Goal: Use online tool/utility: Use online tool/utility

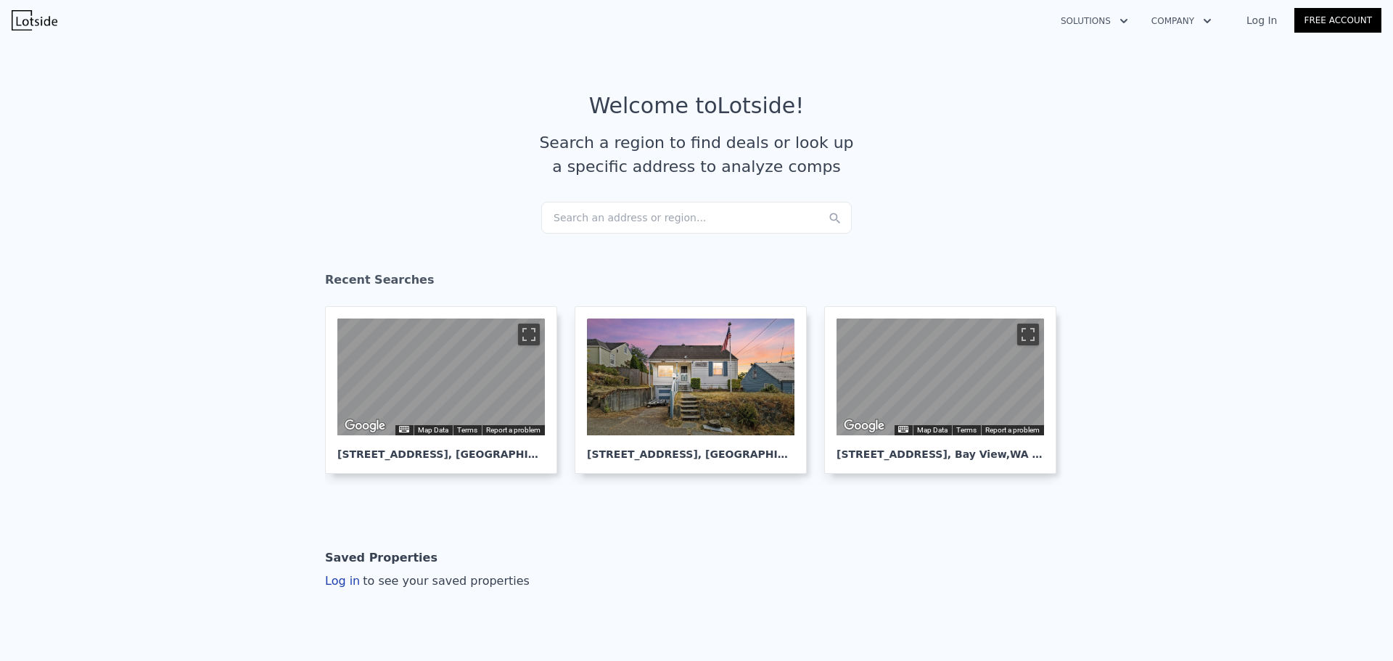
click at [581, 216] on div "Search an address or region..." at bounding box center [696, 218] width 311 height 32
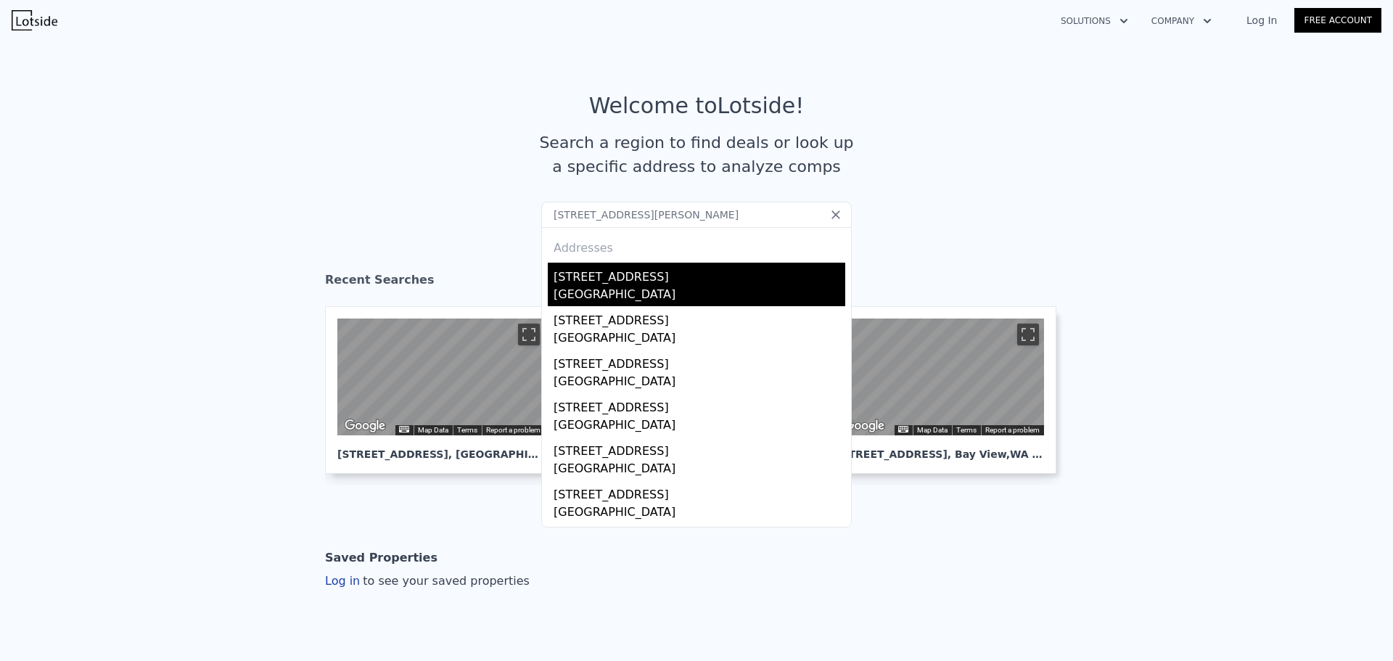
type input "[STREET_ADDRESS][PERSON_NAME]"
click at [573, 288] on div "[GEOGRAPHIC_DATA]" at bounding box center [700, 296] width 292 height 20
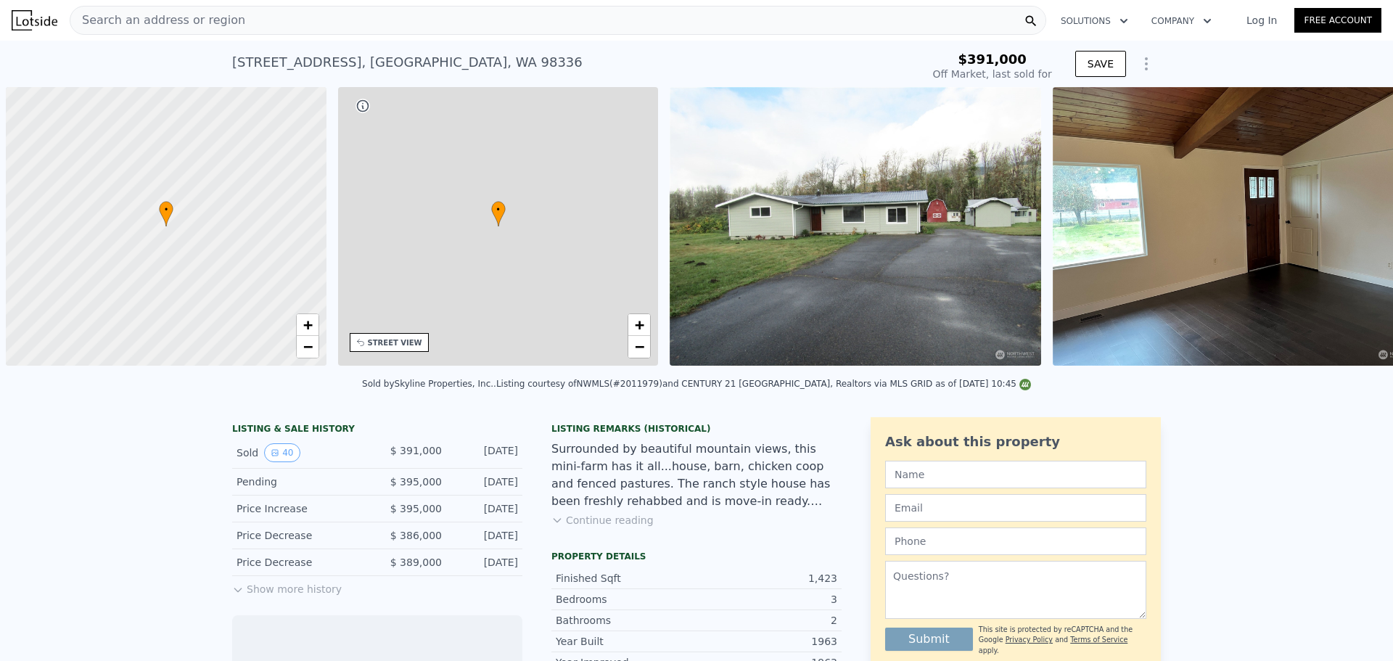
scroll to position [0, 6]
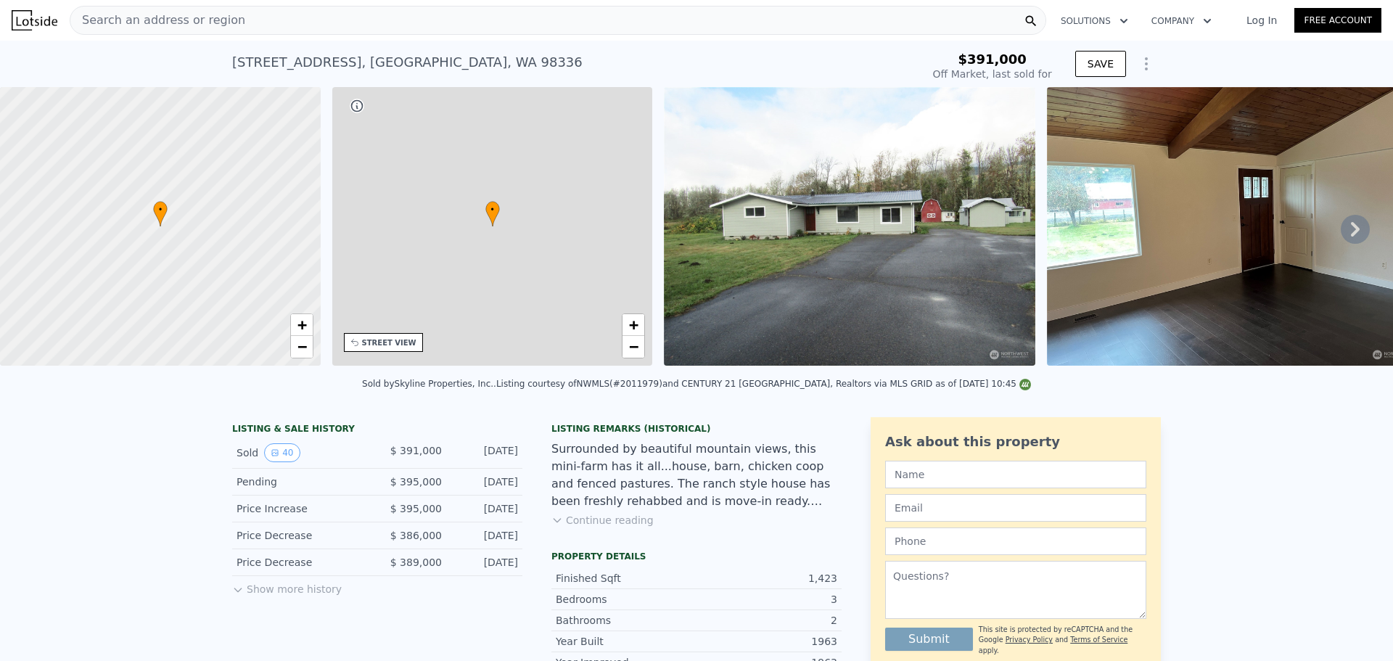
click at [119, 15] on span "Search an address or region" at bounding box center [157, 20] width 175 height 17
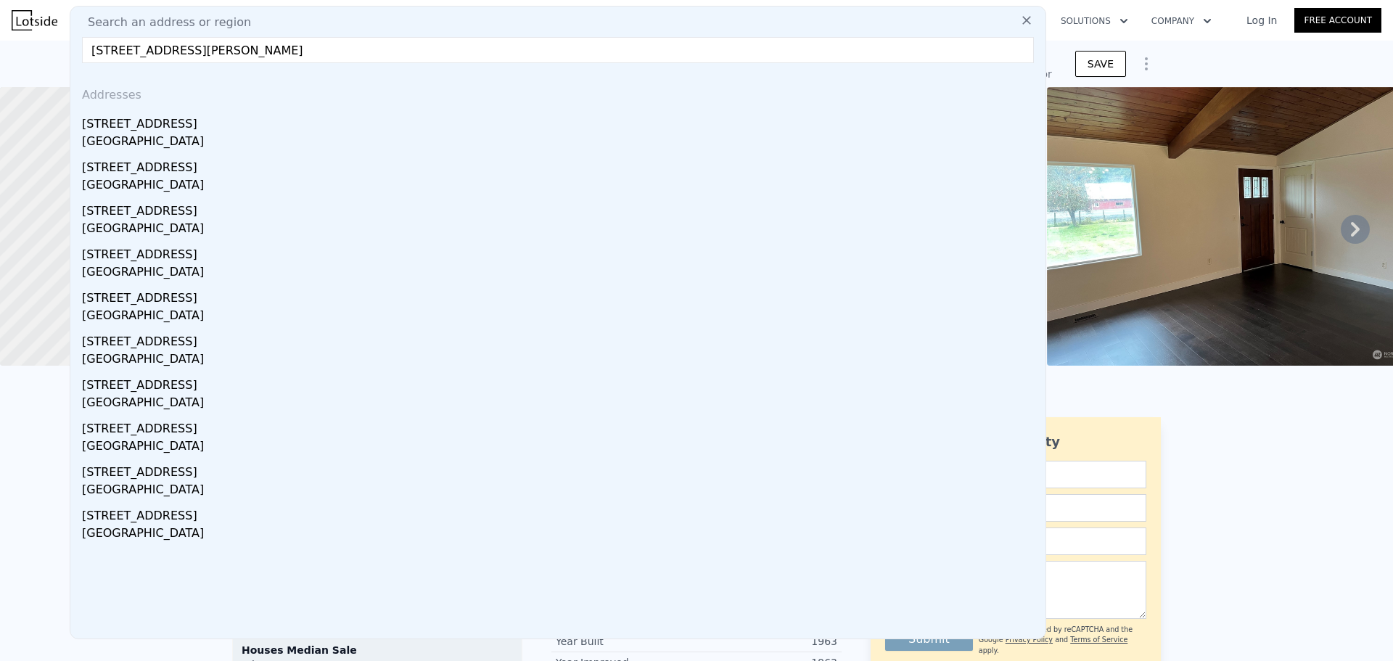
drag, startPoint x: 171, startPoint y: 52, endPoint x: 314, endPoint y: 49, distance: 143.7
click at [313, 52] on input "[STREET_ADDRESS][PERSON_NAME]" at bounding box center [558, 50] width 952 height 26
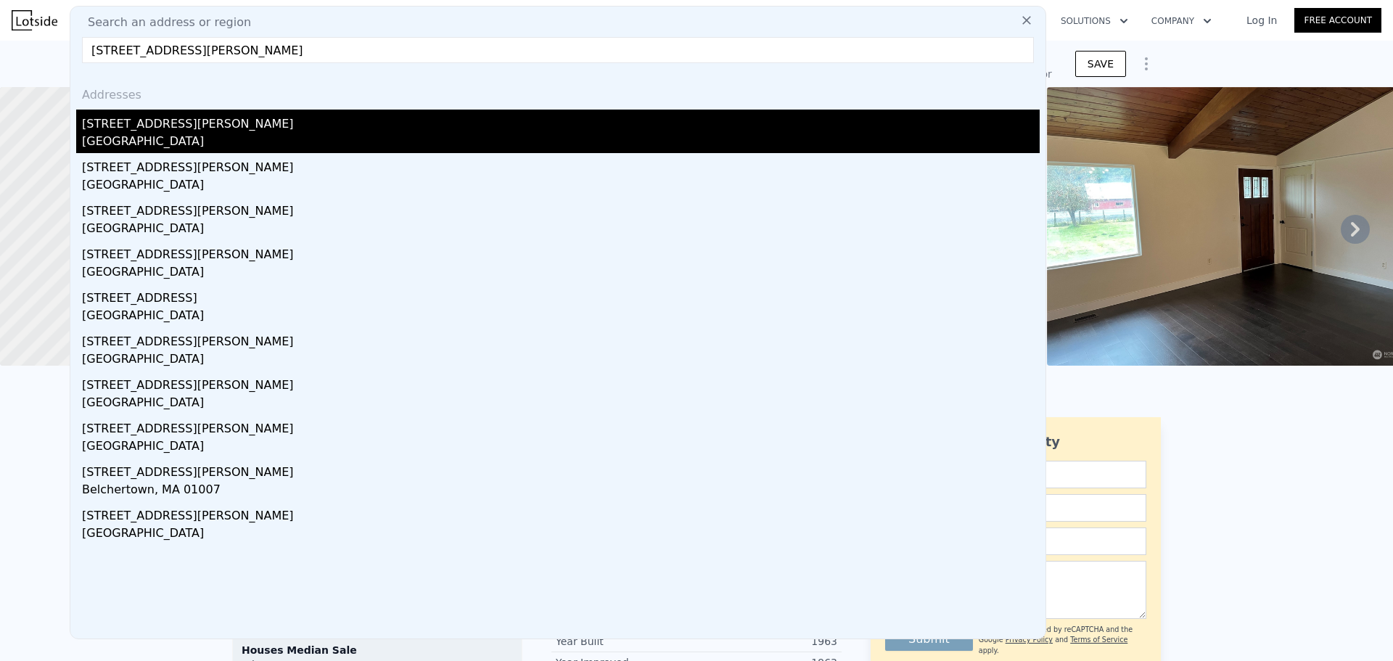
type input "[STREET_ADDRESS][PERSON_NAME]"
click at [139, 138] on div "[GEOGRAPHIC_DATA]" at bounding box center [561, 143] width 958 height 20
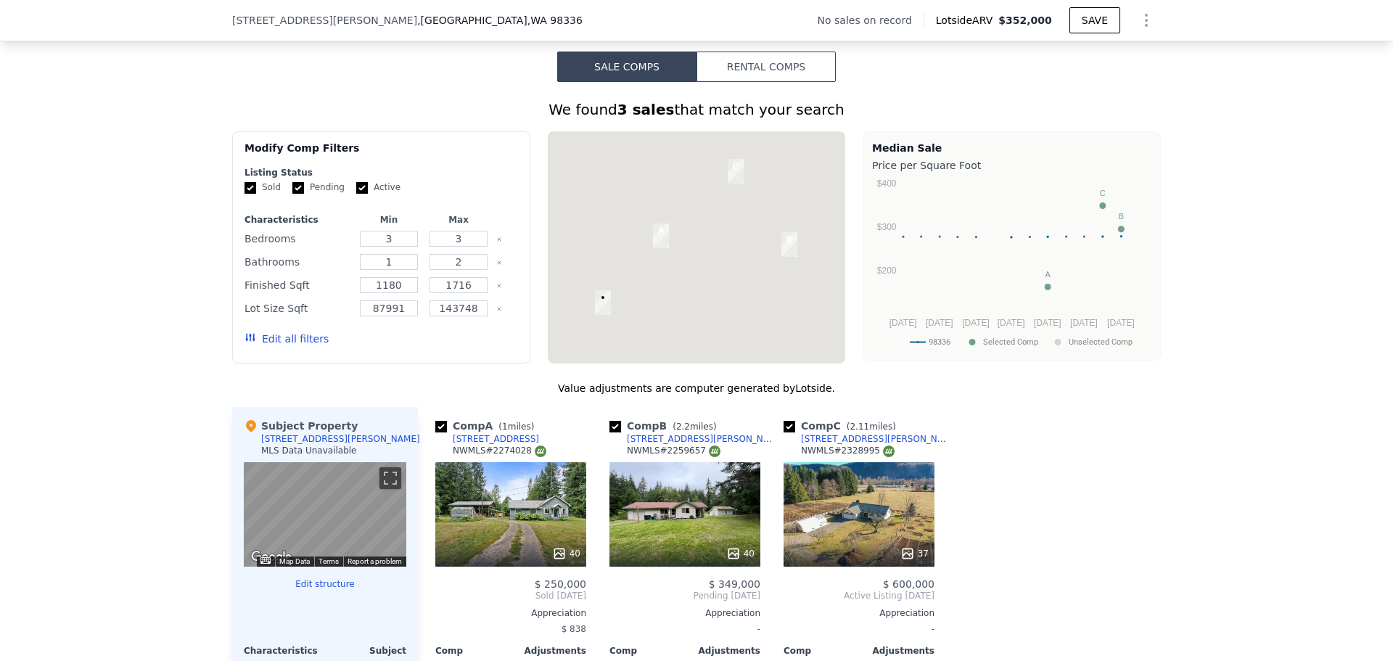
scroll to position [1301, 0]
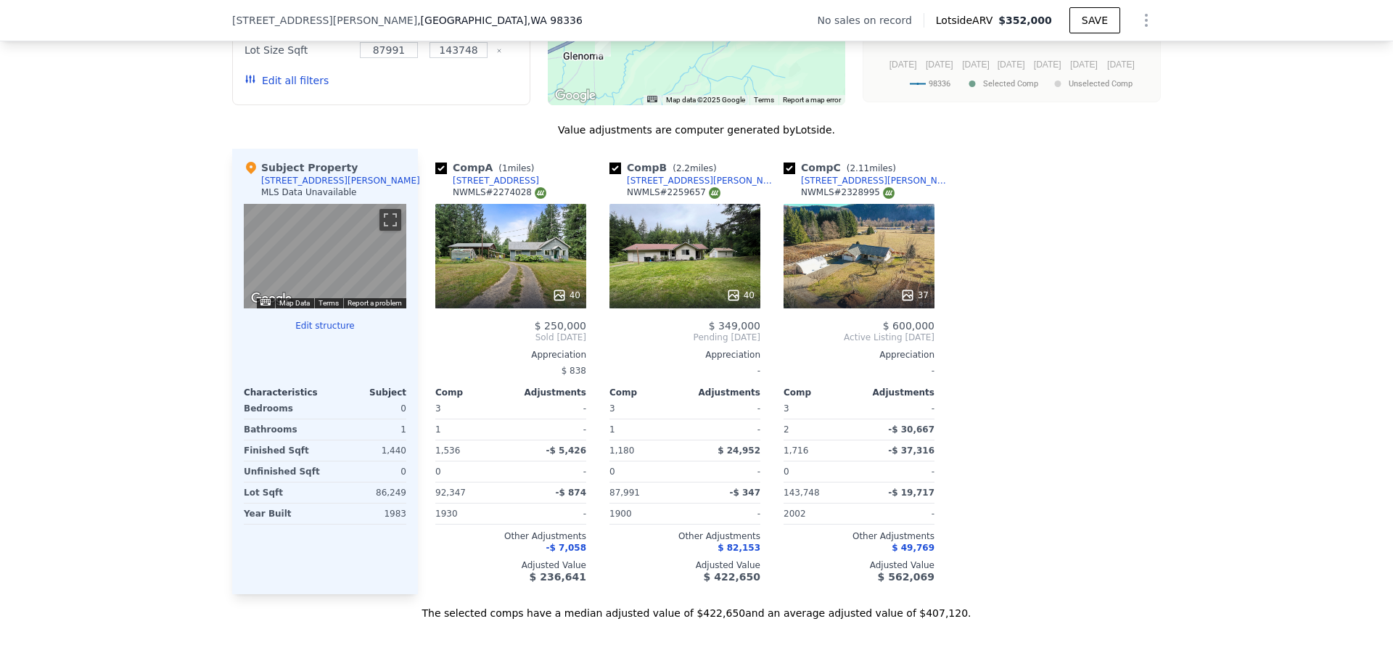
click at [555, 303] on icon at bounding box center [559, 295] width 15 height 15
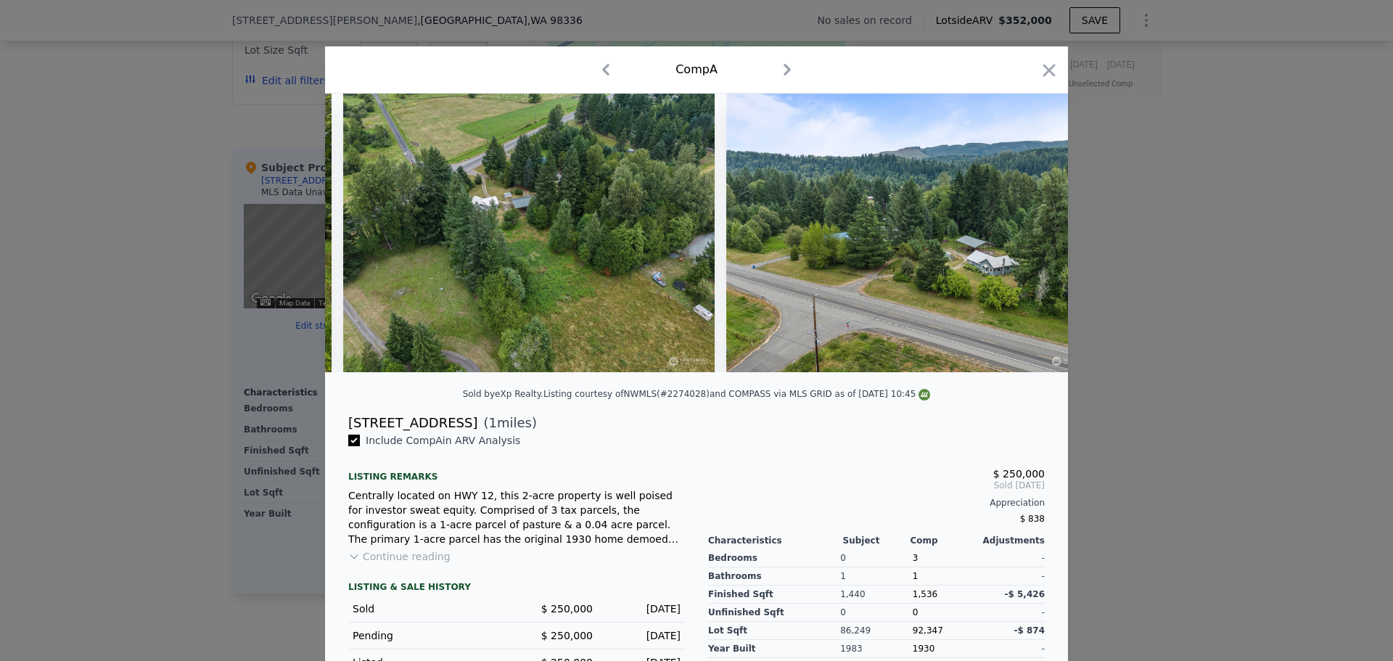
scroll to position [0, 15694]
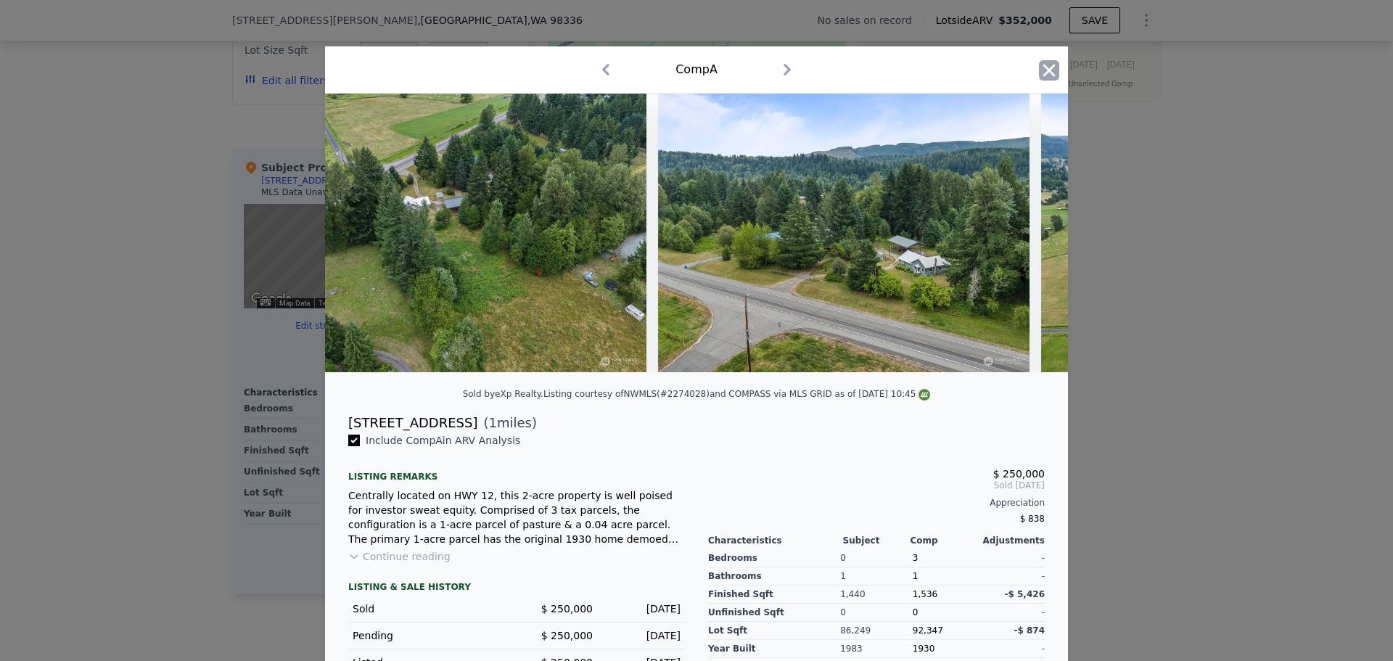
click at [1039, 69] on icon "button" at bounding box center [1049, 70] width 20 height 20
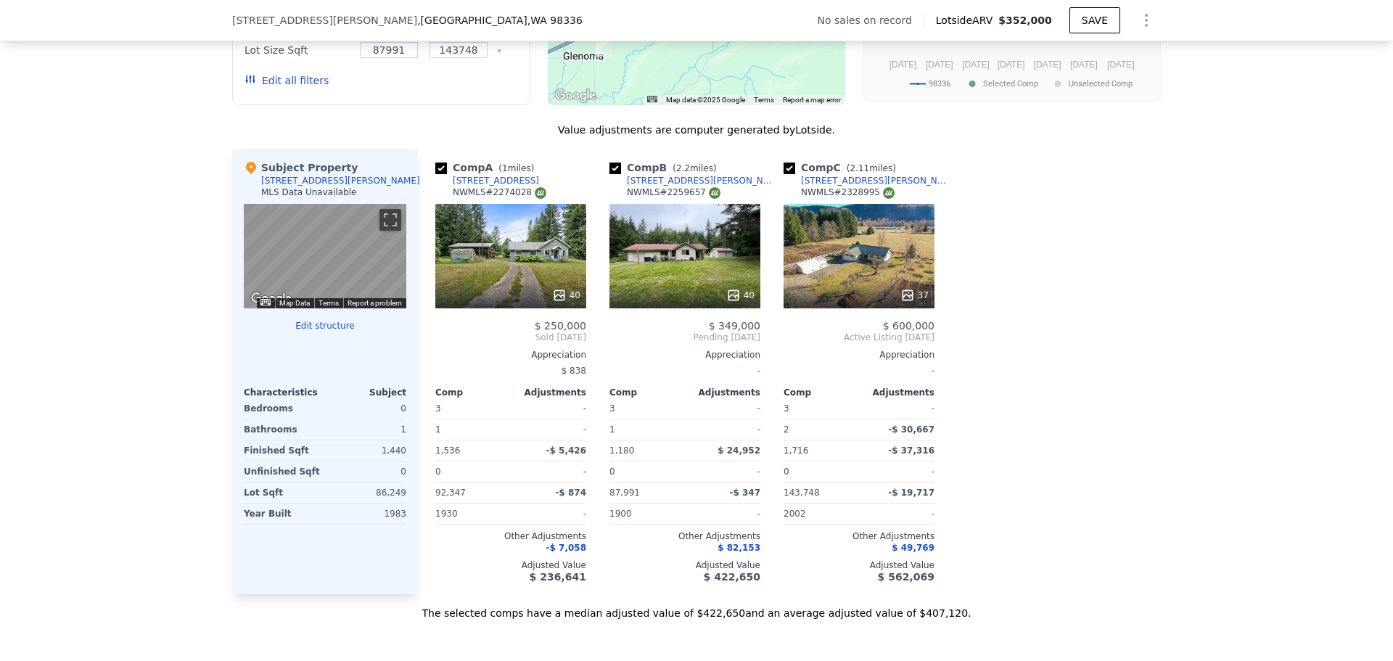
click at [726, 303] on icon at bounding box center [733, 295] width 15 height 15
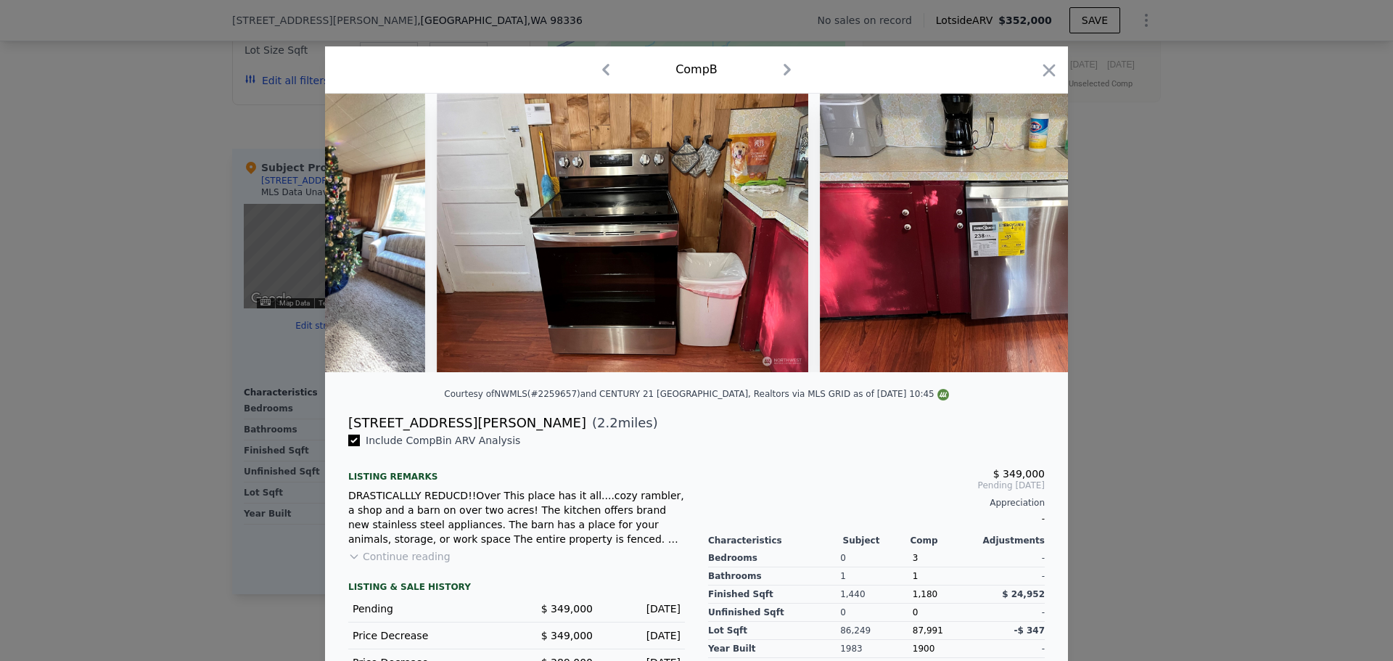
scroll to position [0, 14245]
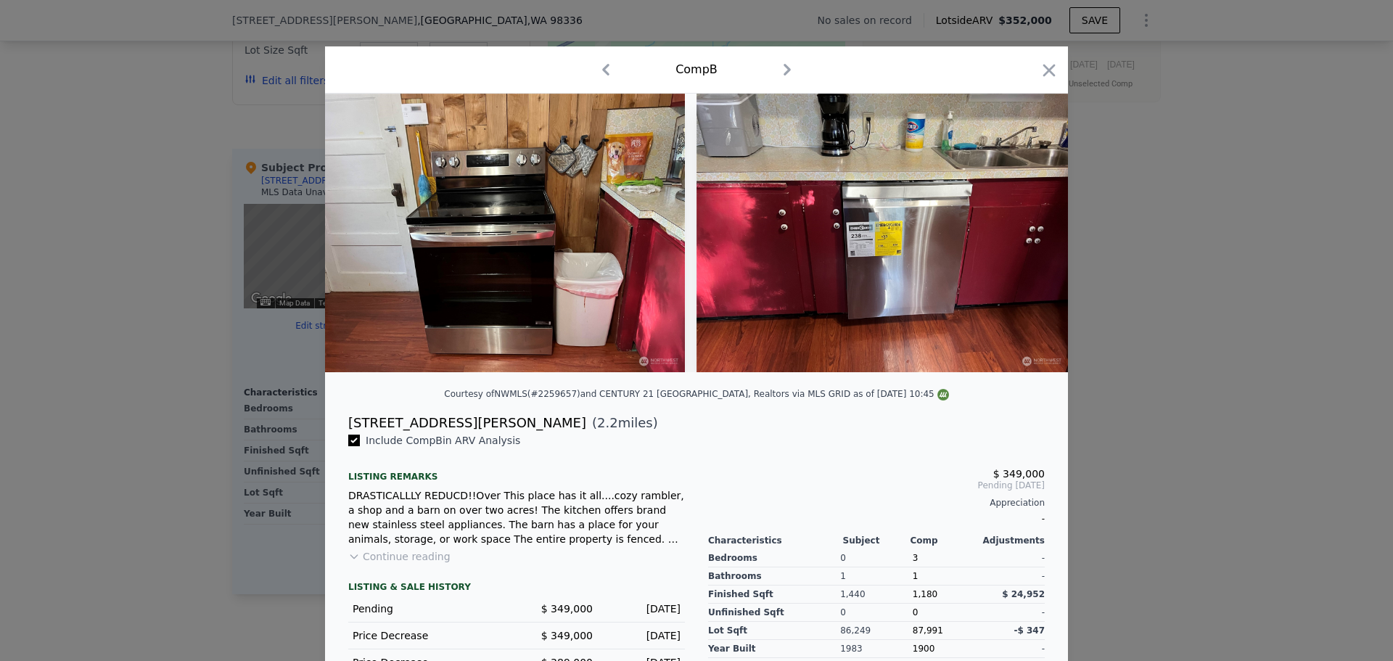
drag, startPoint x: 1040, startPoint y: 70, endPoint x: 1026, endPoint y: 128, distance: 59.0
click at [1041, 70] on icon "button" at bounding box center [1049, 70] width 20 height 20
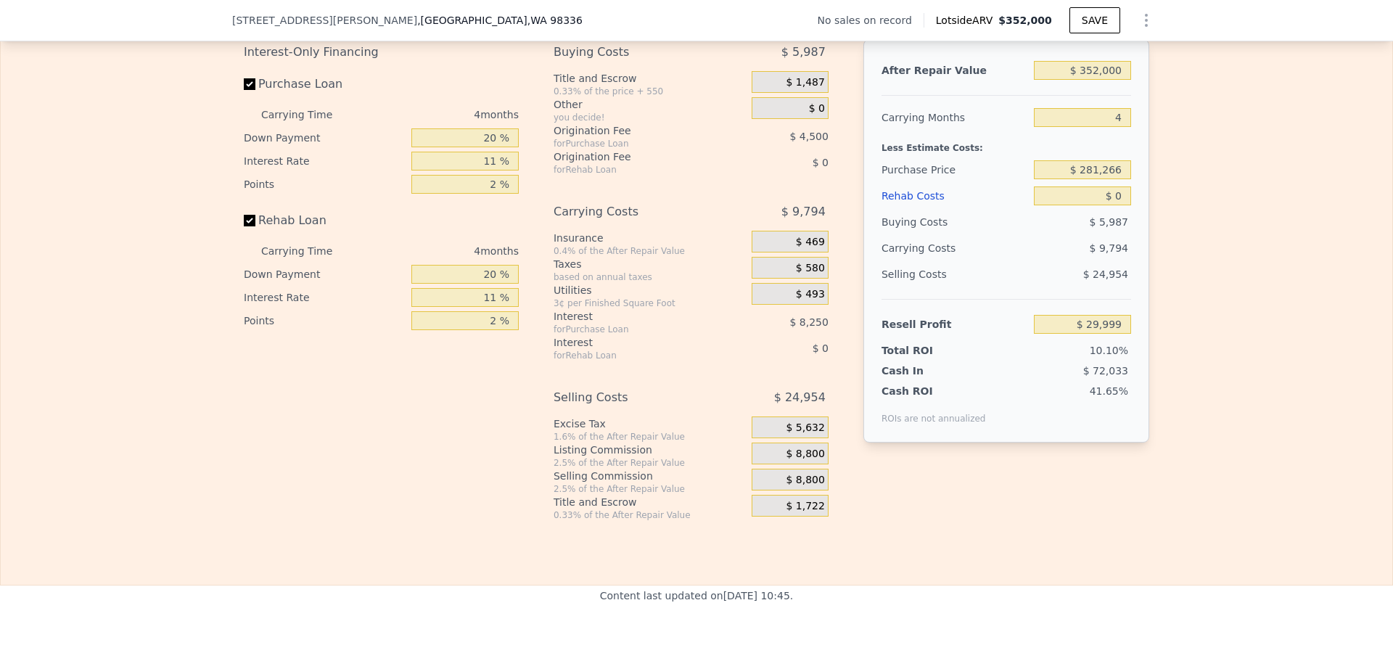
scroll to position [2027, 0]
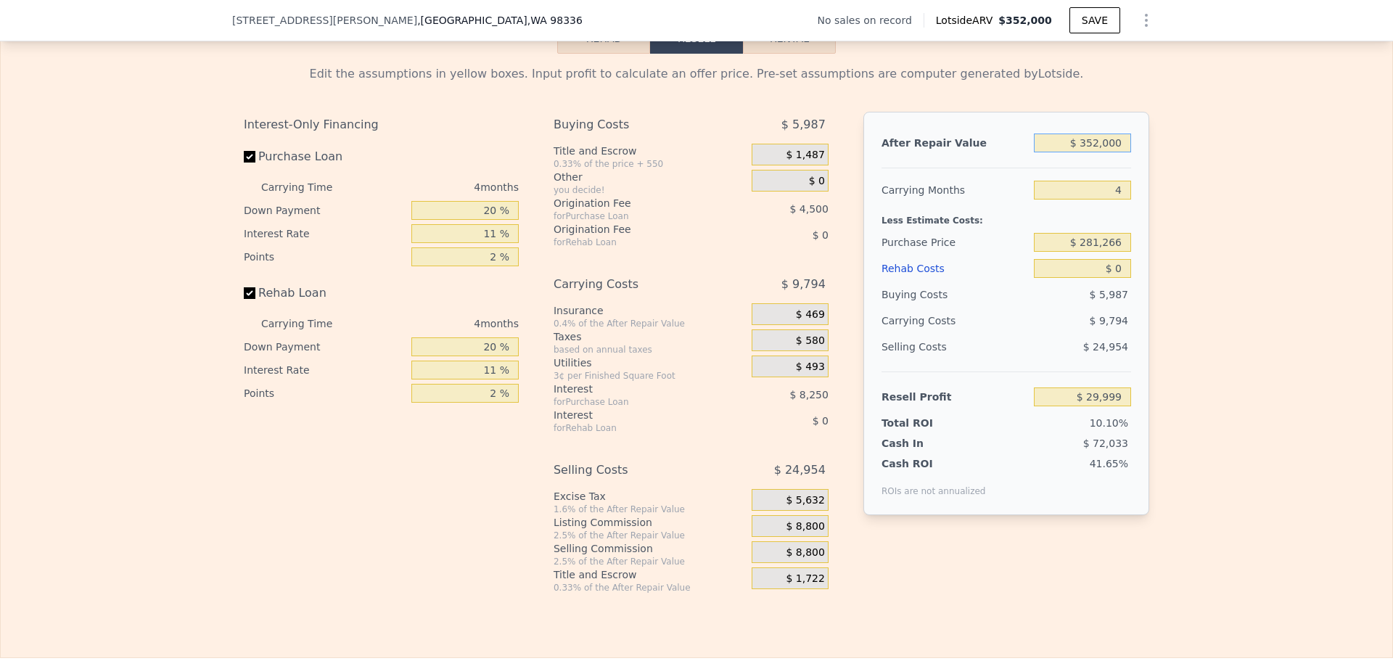
click at [1098, 149] on input "$ 352,000" at bounding box center [1082, 143] width 97 height 19
click at [1099, 149] on input "$ 352,000" at bounding box center [1082, 143] width 97 height 19
type input "$ 300"
type input "-$ 296,850"
type input "$ 3,000"
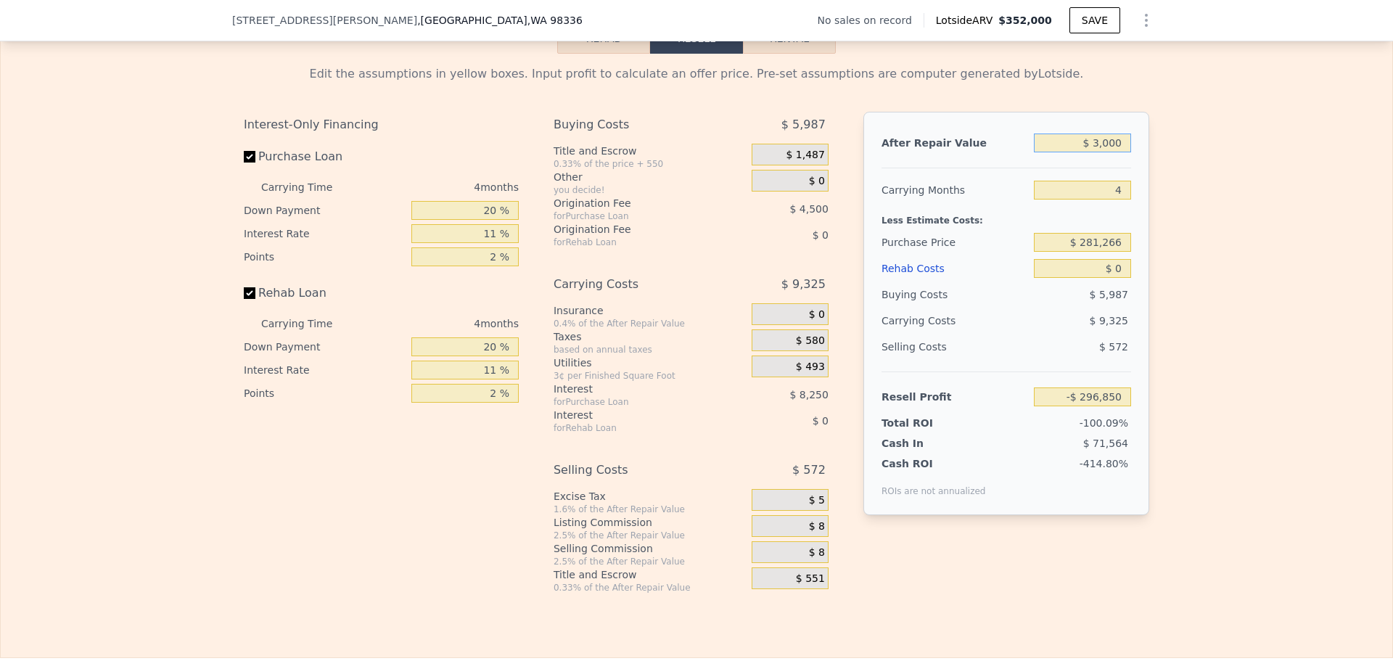
type input "-$ 294,340"
type input "$ 300,000"
type input "-$ 18,327"
type input "$ 300,000"
click at [485, 218] on input "20 %" at bounding box center [464, 210] width 107 height 19
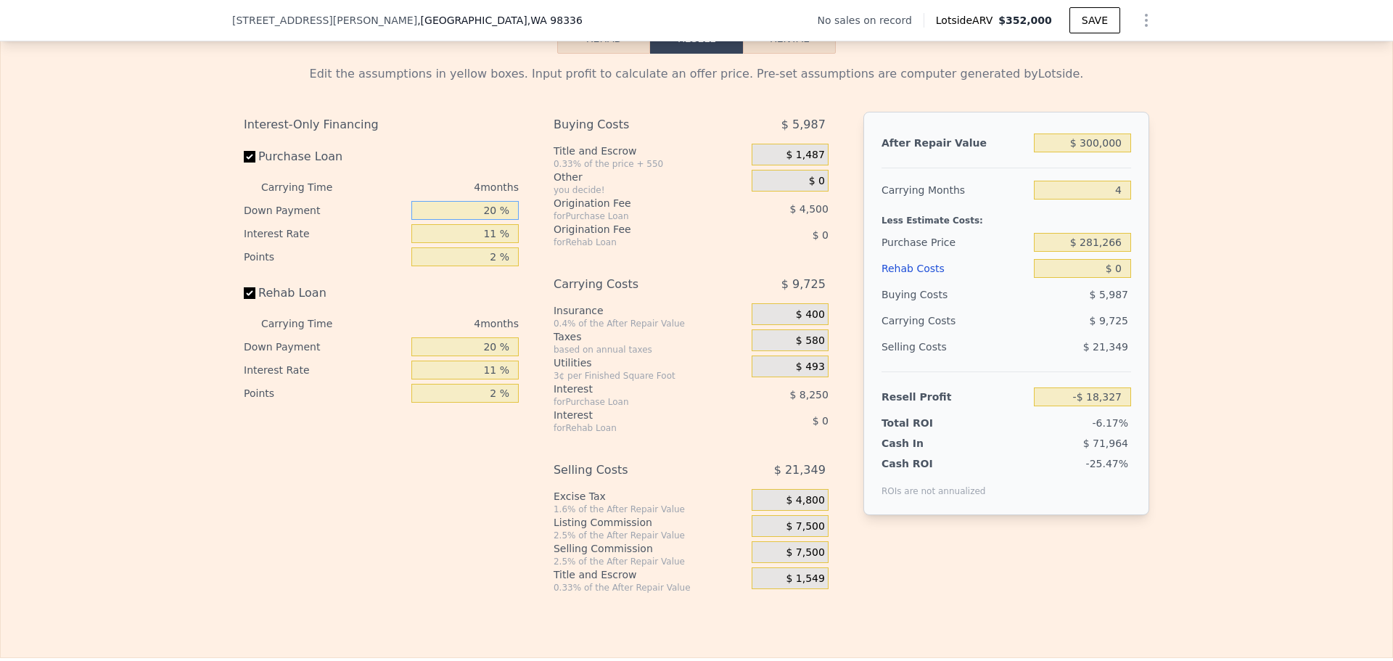
click at [485, 218] on input "20 %" at bounding box center [464, 210] width 107 height 19
type input "10 %"
type input "-$ 19,918"
type input "10 %"
type input "-$ 19,074"
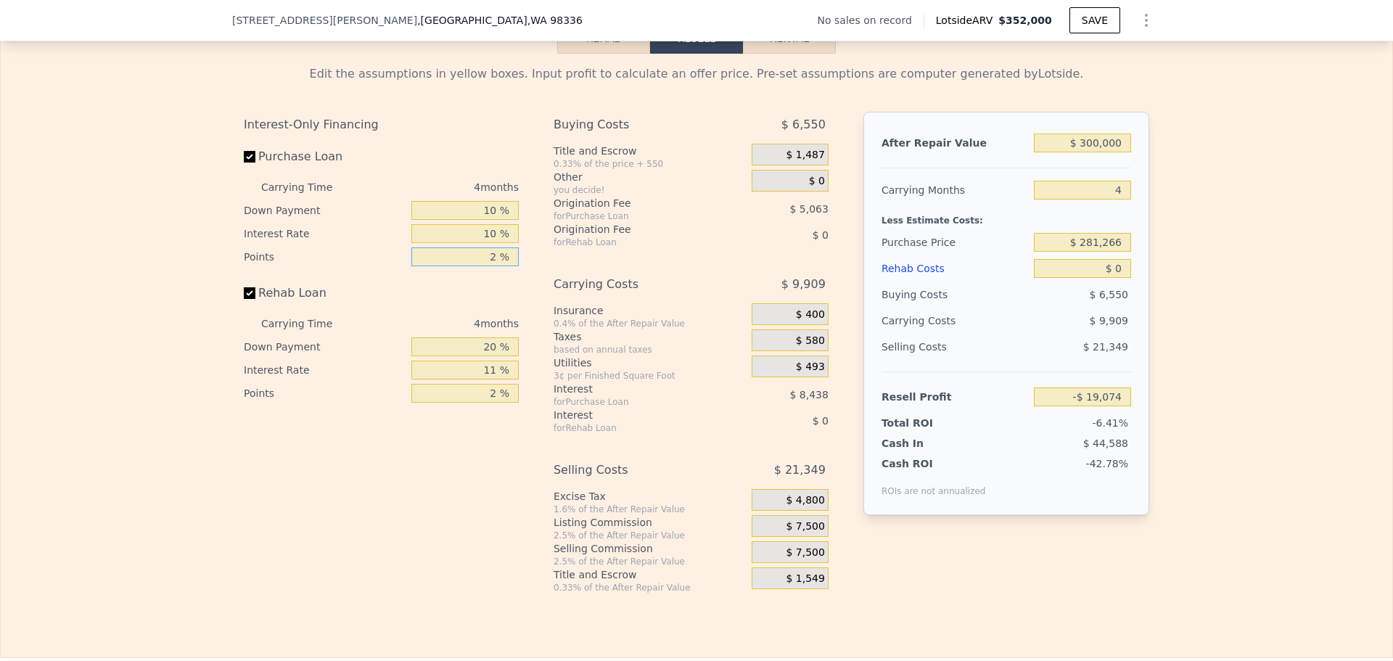
type input "1 %"
type input "-$ 16,542"
type input "1 %"
type input "10 %"
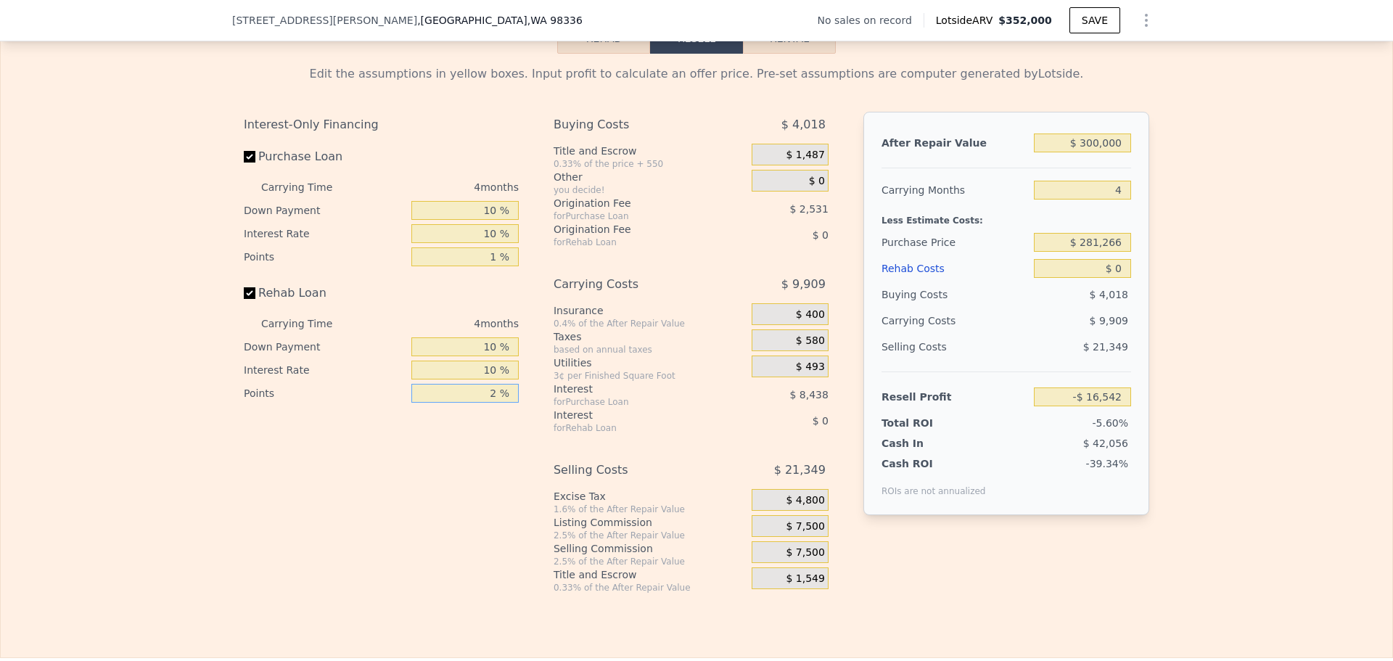
type input "1 %"
type input "$ 352,000"
type input "$ 29,999"
type input "1 %"
click at [800, 533] on span "$ 8,800" at bounding box center [805, 526] width 38 height 13
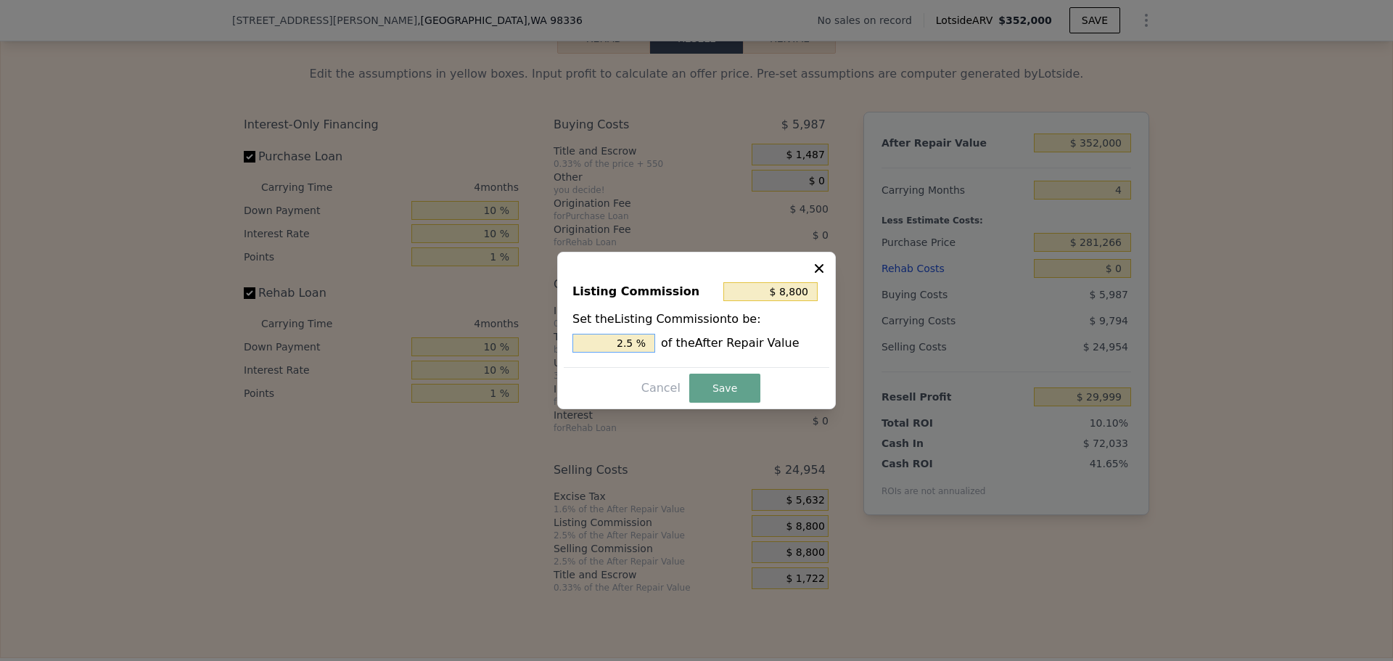
drag, startPoint x: 626, startPoint y: 342, endPoint x: 634, endPoint y: 341, distance: 8.0
click at [634, 341] on input "2.5 %" at bounding box center [614, 343] width 83 height 19
type input "$ 7,040"
type input "2 %"
click at [698, 385] on button "Save" at bounding box center [724, 388] width 71 height 29
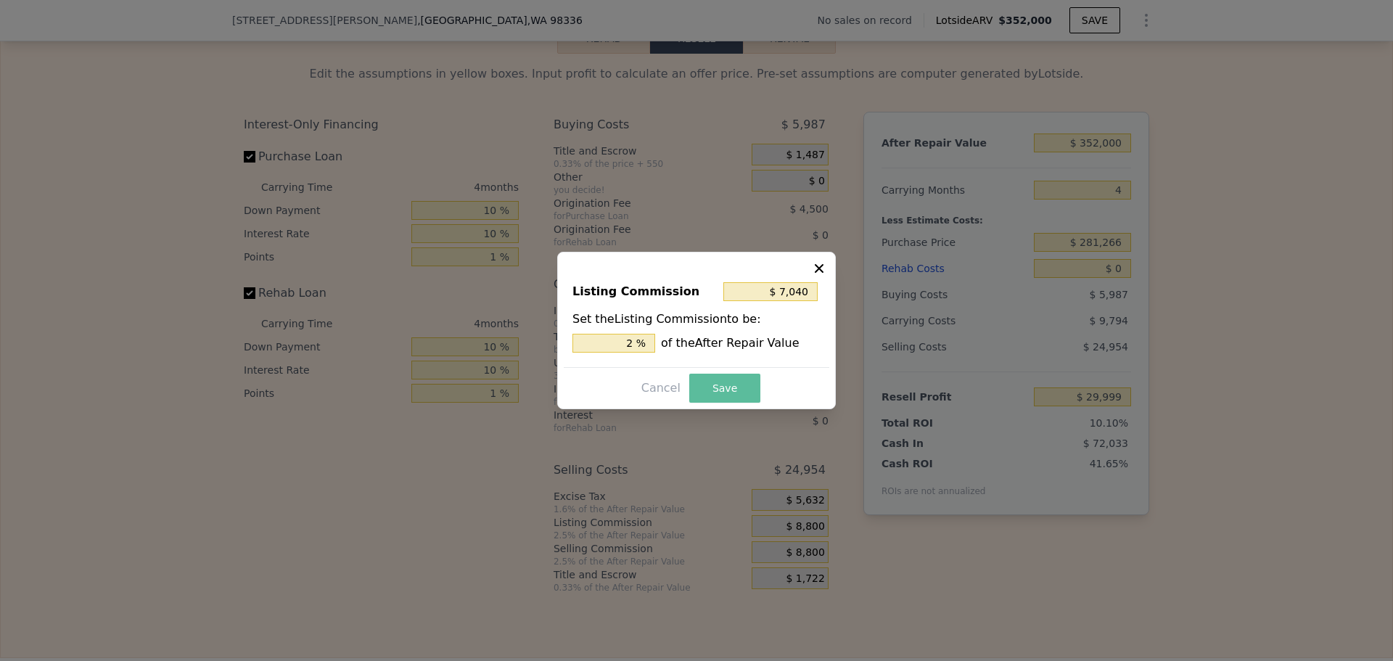
type input "$ 31,759"
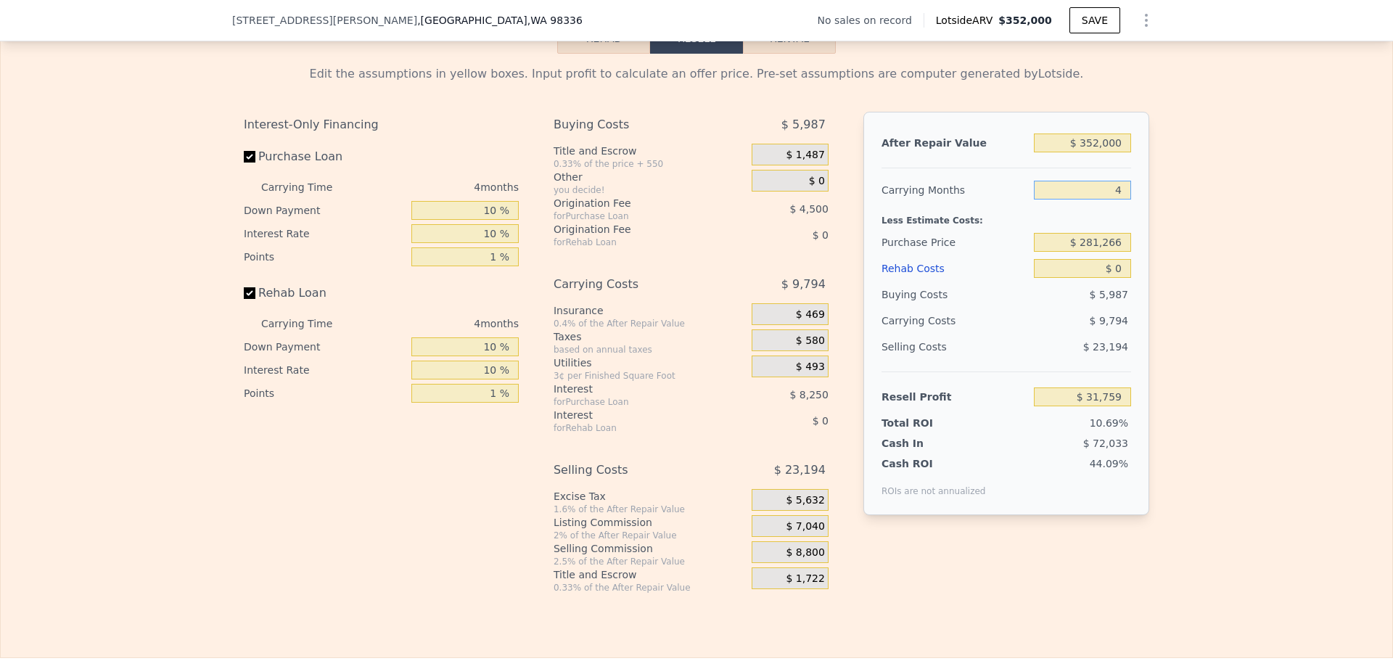
drag, startPoint x: 1123, startPoint y: 200, endPoint x: 1100, endPoint y: 200, distance: 23.2
click at [1100, 200] on input "4" at bounding box center [1082, 190] width 97 height 19
type input "5"
type input "$ 29,310"
type input "5"
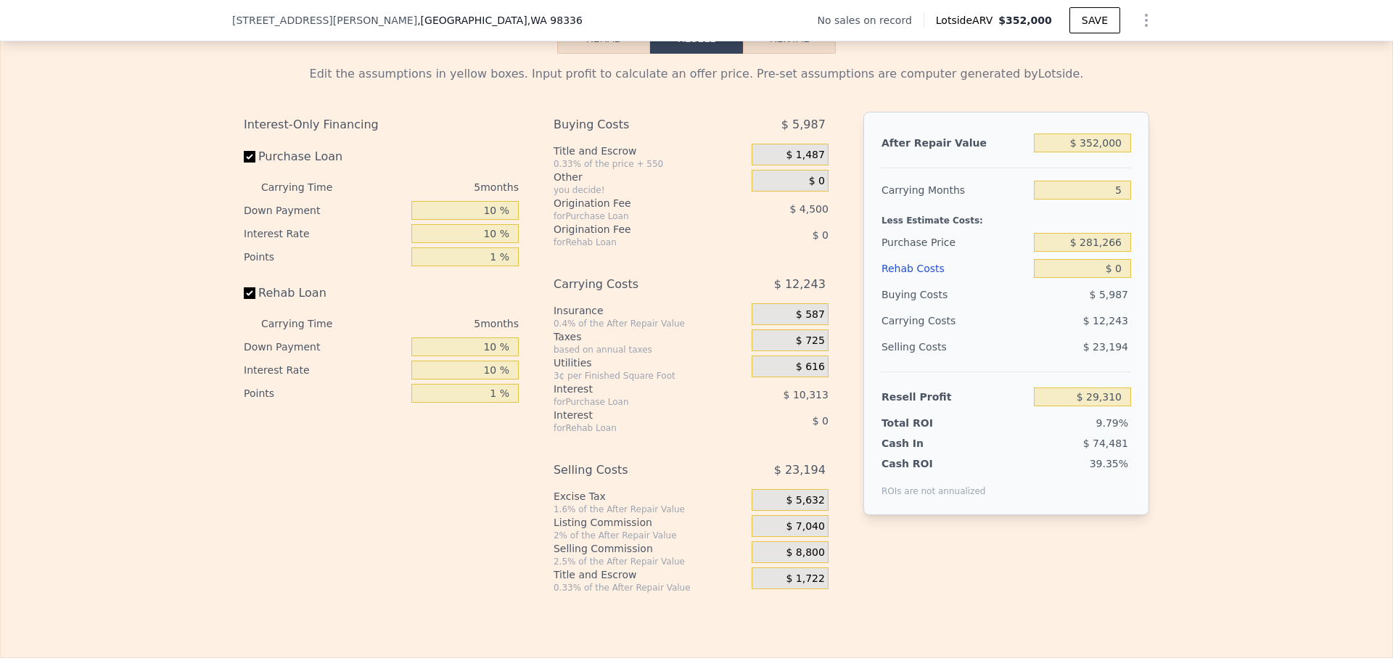
click at [1166, 213] on div "Edit the assumptions in yellow boxes. Input profit to calculate an offer price.…" at bounding box center [697, 324] width 1392 height 540
drag, startPoint x: 1087, startPoint y: 152, endPoint x: 1096, endPoint y: 152, distance: 9.5
click at [1096, 152] on input "$ 352,000" at bounding box center [1082, 143] width 97 height 19
type input "$ 310,000"
type input "-$ 9,918"
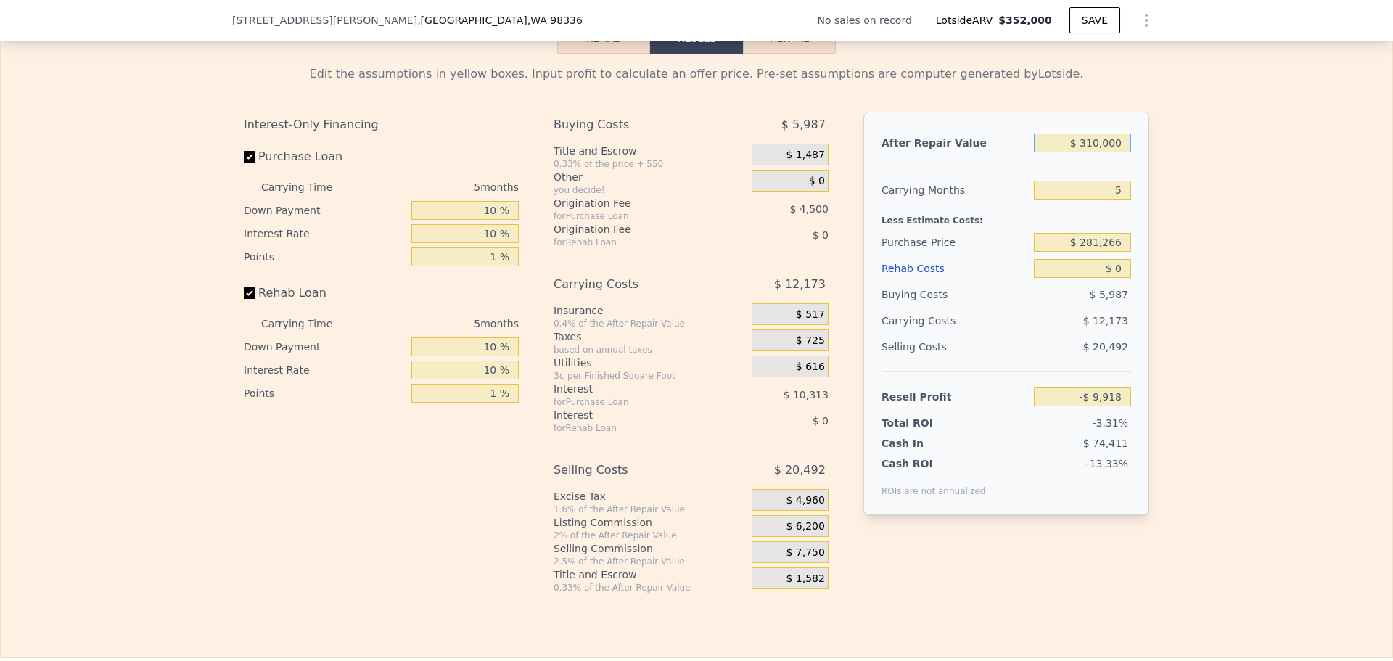
type input "$ 310,000"
click at [1120, 277] on input "$ 0" at bounding box center [1082, 268] width 97 height 19
type input "$ 60"
type input "-$ 9,979"
type input "$ 60,000"
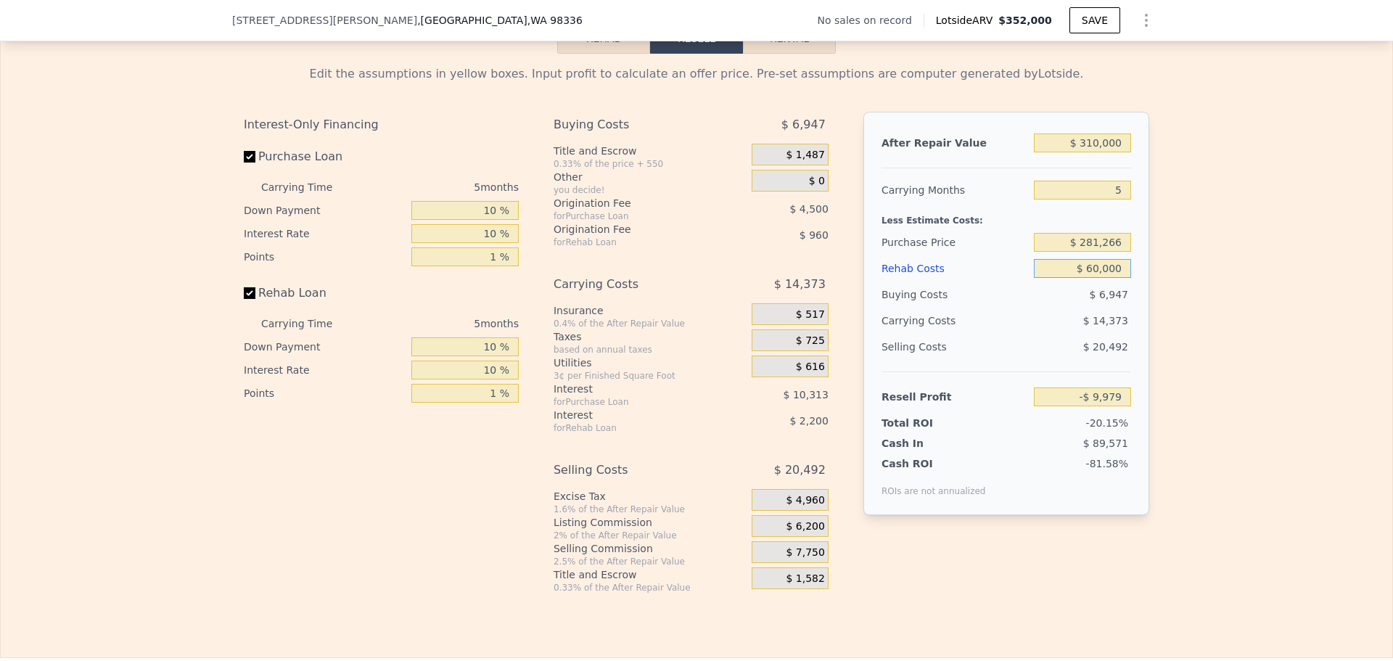
type input "-$ 73,078"
type input "$ 60,000"
click at [1106, 252] on input "$ 281,266" at bounding box center [1082, 242] width 97 height 19
click at [1105, 252] on input "$ 281,266" at bounding box center [1082, 242] width 97 height 19
type input "$ 200,000"
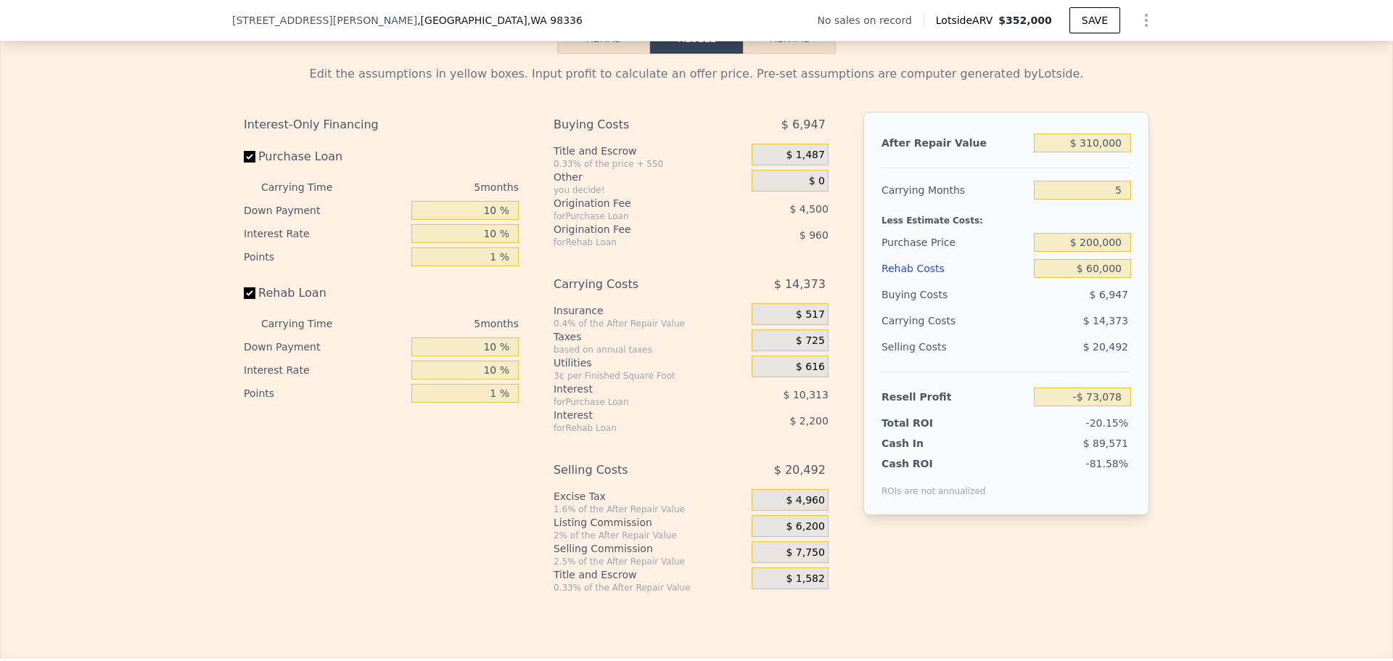
click at [1193, 253] on div "Edit the assumptions in yellow boxes. Input profit to calculate an offer price.…" at bounding box center [697, 324] width 1392 height 540
type input "$ 12,739"
drag, startPoint x: 1080, startPoint y: 251, endPoint x: 1094, endPoint y: 247, distance: 14.3
click at [1094, 247] on input "$ 200,000" at bounding box center [1082, 242] width 97 height 19
type input "$ 150,000"
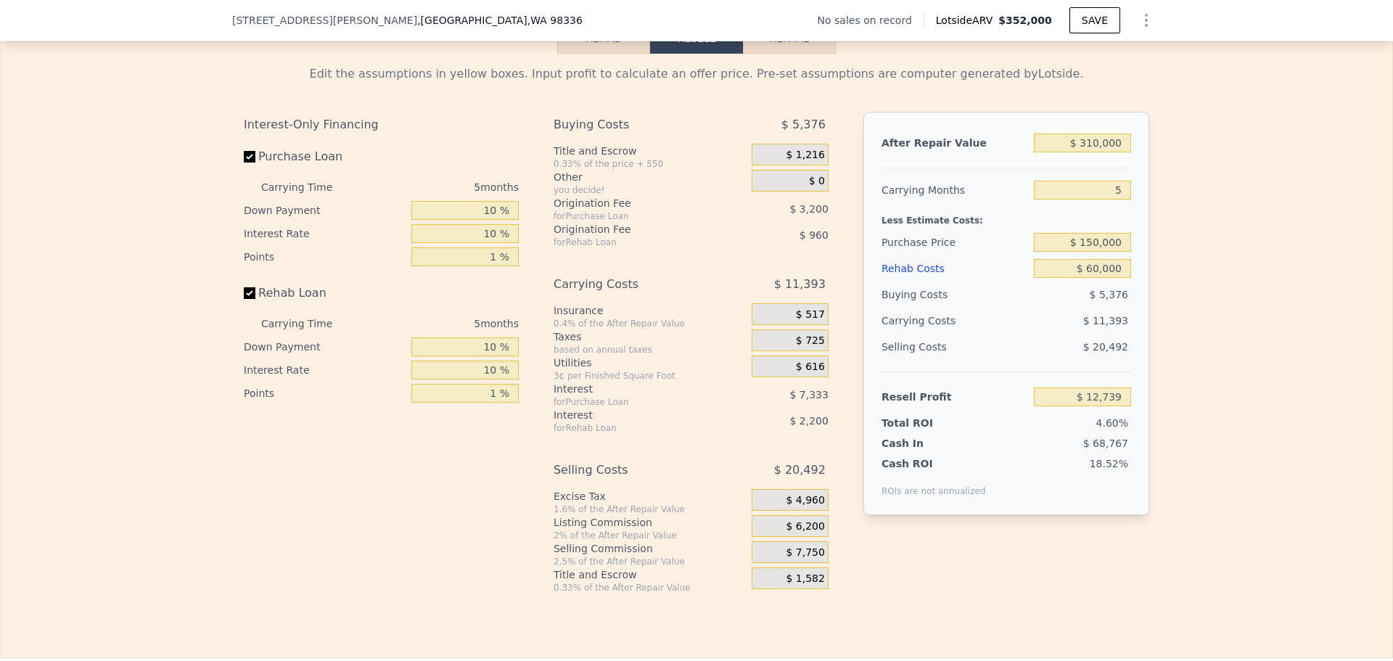
click at [1173, 241] on div "Edit the assumptions in yellow boxes. Input profit to calculate an offer price.…" at bounding box center [697, 324] width 1392 height 540
type input "$ 65,540"
click at [1090, 250] on input "$ 150,000" at bounding box center [1082, 242] width 97 height 19
type input "$ 160,000"
click at [1184, 257] on div "Edit the assumptions in yellow boxes. Input profit to calculate an offer price.…" at bounding box center [697, 324] width 1392 height 540
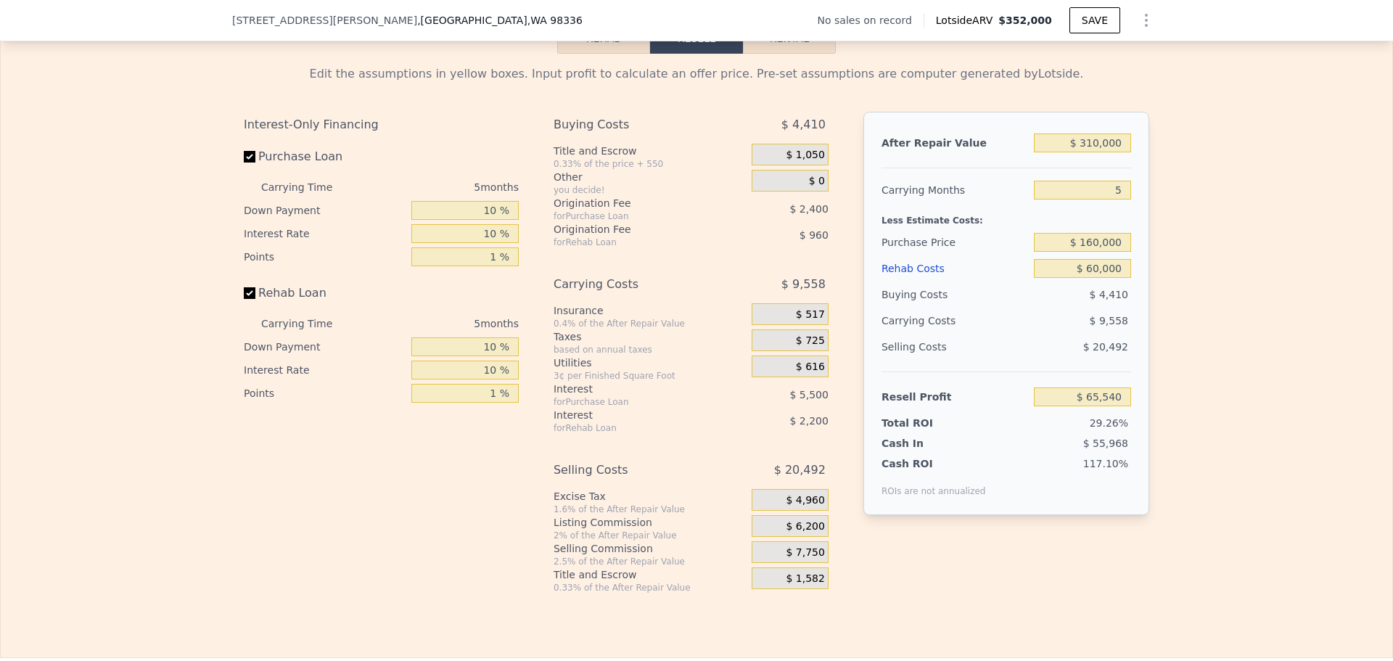
type input "$ 54,982"
type input "$ 352,000"
type input "4"
type input "$ 0"
type input "$ 29,999"
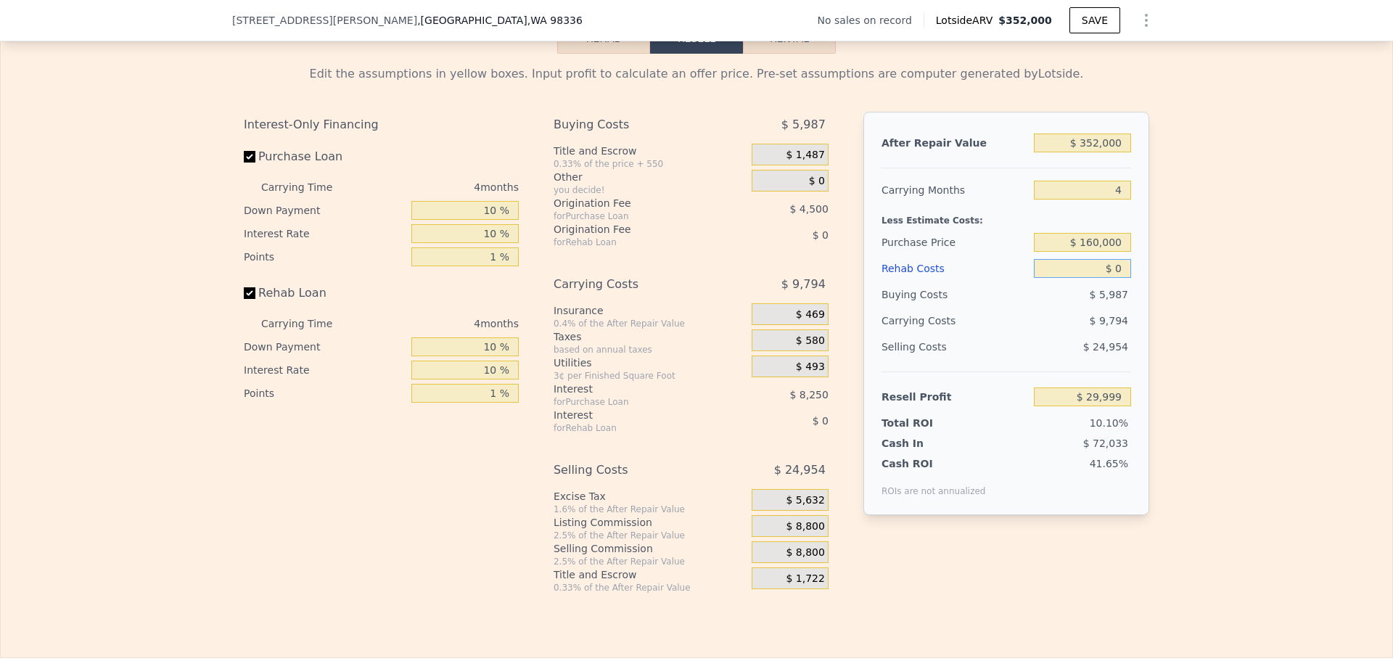
click at [1110, 278] on input "$ 0" at bounding box center [1082, 268] width 97 height 19
type input "$ 60"
type input "$ 29,938"
type input "$ 60"
click at [1090, 150] on input "$ 352,000" at bounding box center [1082, 143] width 97 height 19
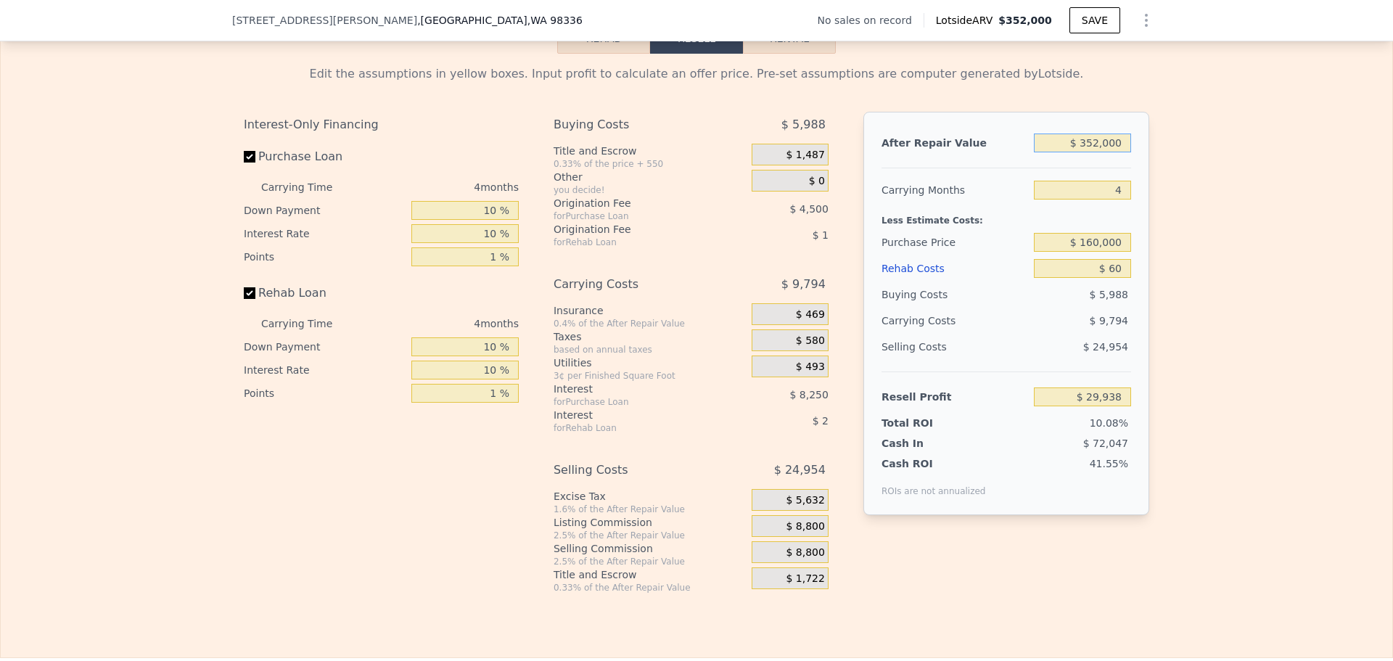
click at [1090, 150] on input "$ 352,000" at bounding box center [1082, 143] width 97 height 19
type input "$ 31"
type input "-$ 297,160"
type input "$ 3,100"
type input "-$ 294,309"
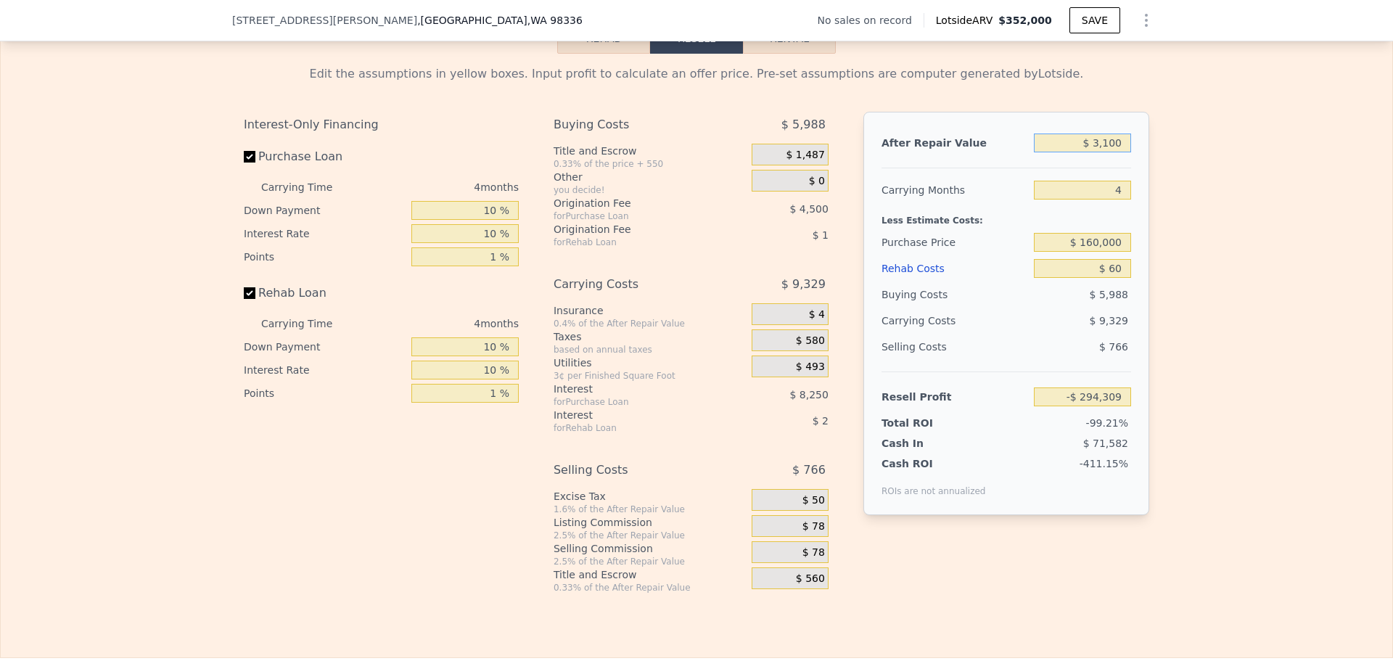
type input "$ 31,000"
type input "-$ 268,379"
type input "$ 310,000"
type input "-$ 9,094"
type input "$ 310,000"
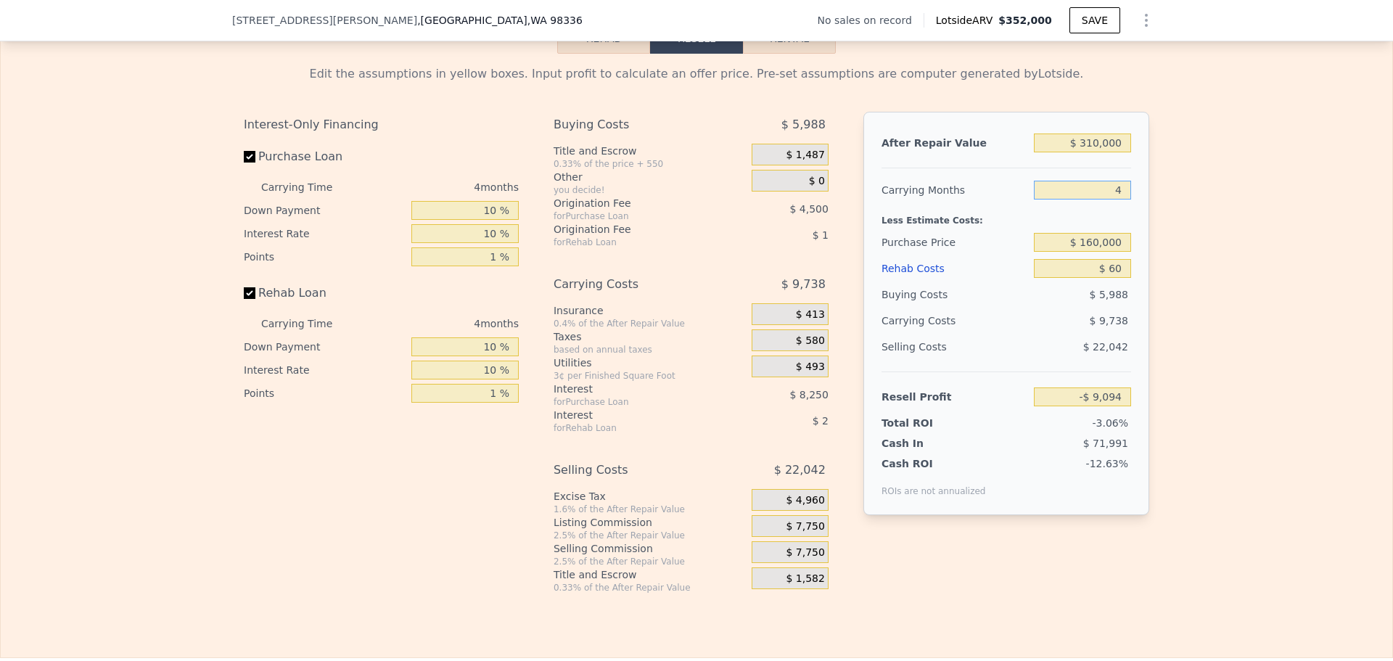
click at [1112, 200] on input "4" at bounding box center [1082, 190] width 97 height 19
type input "5"
type input "-$ 11,529"
type input "5"
click at [1120, 278] on input "$ 60" at bounding box center [1082, 268] width 97 height 19
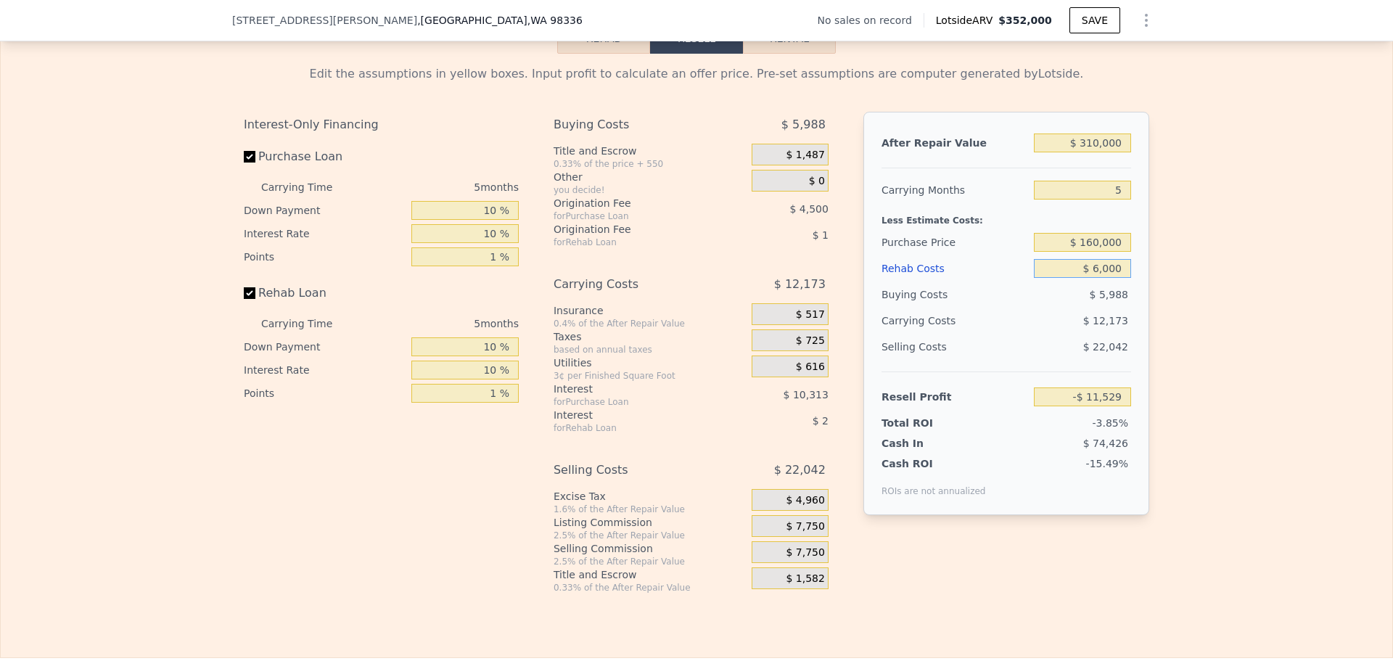
type input "$ 60,000"
type input "-$ 74,628"
type input "$ 60,000"
click at [1104, 252] on input "$ 160,000" at bounding box center [1082, 242] width 97 height 19
click at [1196, 250] on div "Edit the assumptions in yellow boxes. Input profit to calculate an offer price.…" at bounding box center [697, 324] width 1392 height 540
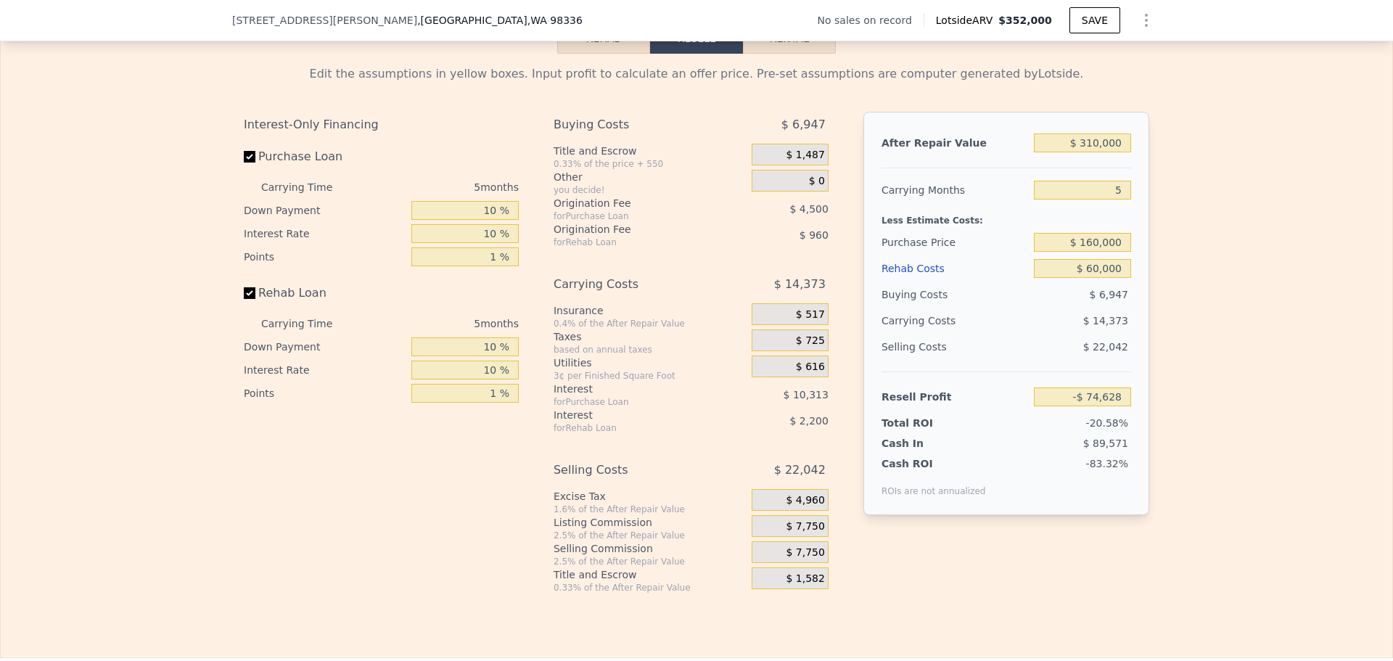
type input "$ 53,432"
click at [806, 533] on span "$ 7,750" at bounding box center [805, 526] width 38 height 13
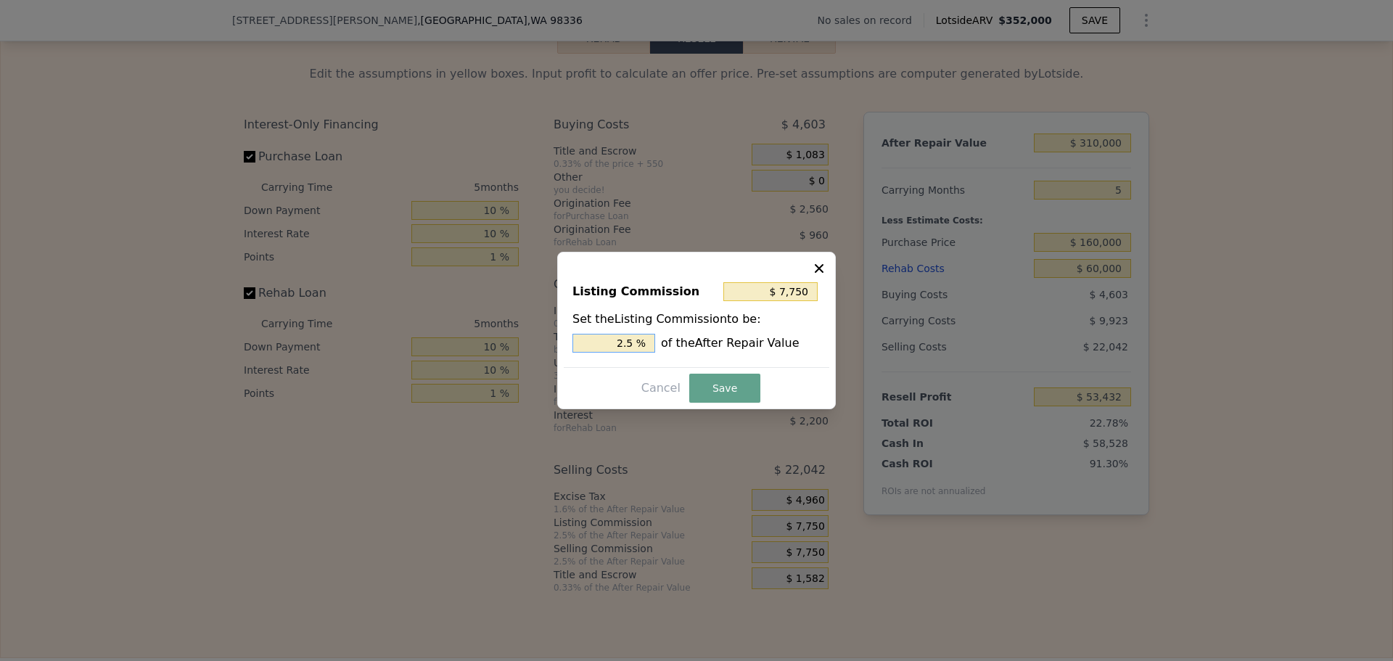
drag, startPoint x: 626, startPoint y: 344, endPoint x: 644, endPoint y: 340, distance: 17.8
click at [643, 340] on input "2.5 %" at bounding box center [614, 343] width 83 height 19
type input "$ 6,200"
type input "2 %"
click at [723, 389] on button "Save" at bounding box center [724, 388] width 71 height 29
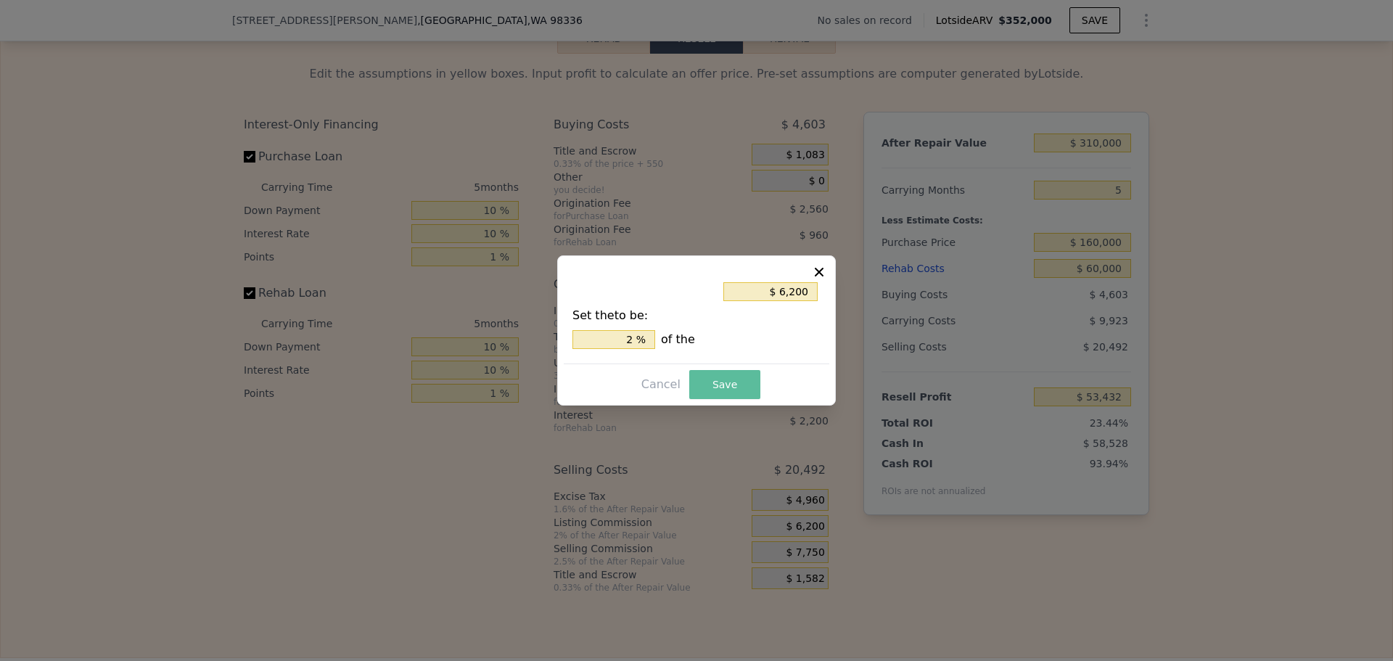
type input "$ 54,982"
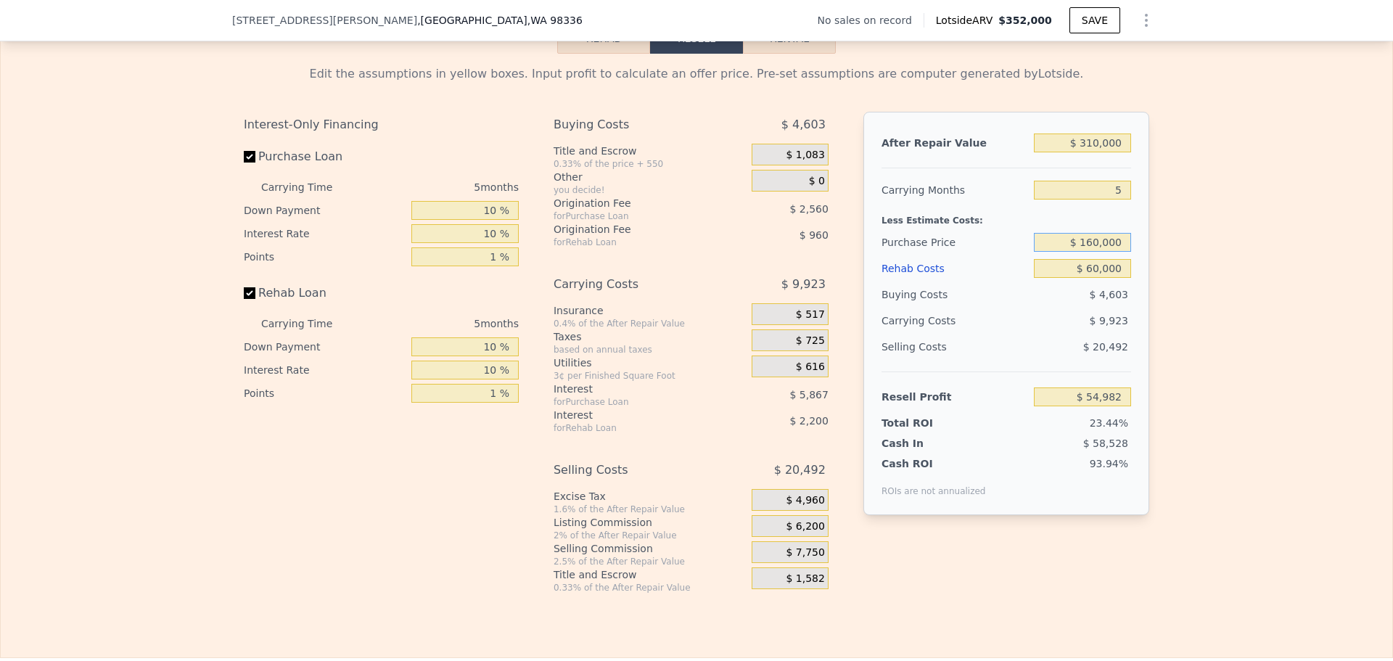
click at [1103, 252] on input "$ 160,000" at bounding box center [1082, 242] width 97 height 19
click at [1218, 257] on div "Edit the assumptions in yellow boxes. Input profit to calculate an offer price.…" at bounding box center [697, 324] width 1392 height 540
click at [1099, 152] on input "$ 310,000" at bounding box center [1082, 143] width 97 height 19
click at [1136, 160] on div "After Repair Value $ 310,000 Carrying Months 5 Less Estimate Costs: Purchase Pr…" at bounding box center [1006, 313] width 286 height 403
click at [1098, 278] on input "$ 60,000" at bounding box center [1082, 268] width 97 height 19
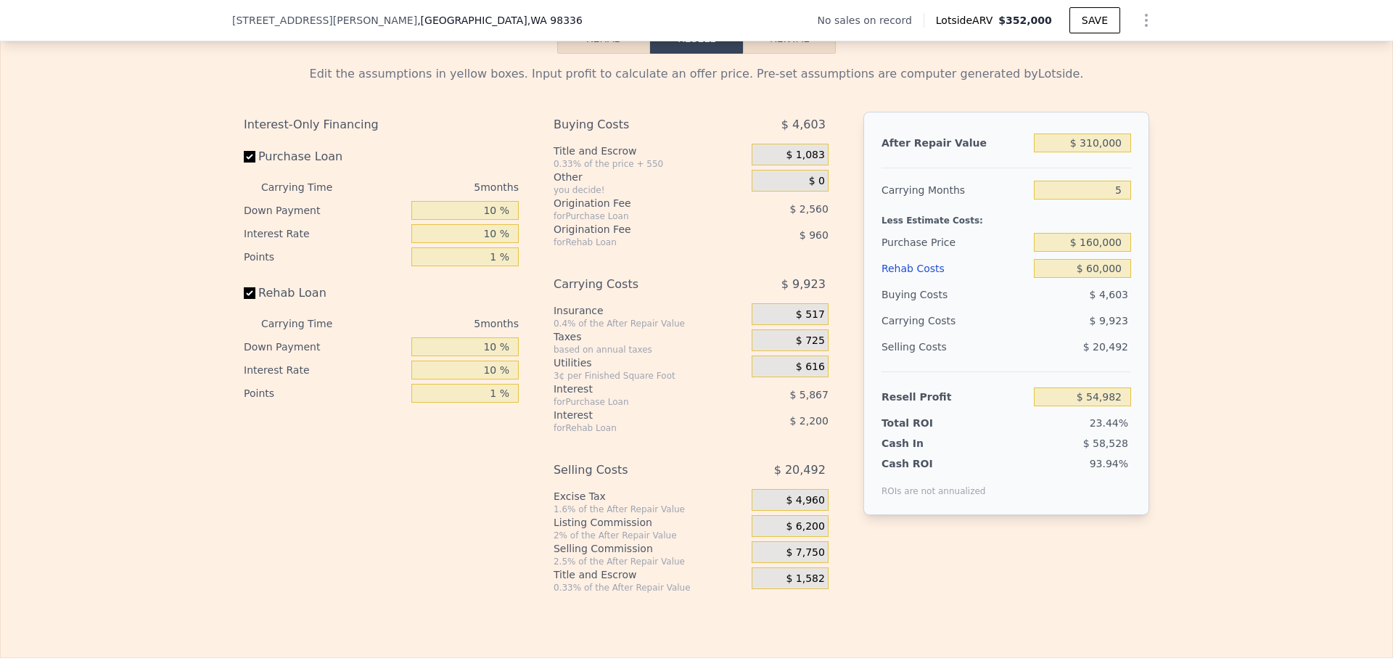
click at [1155, 275] on div "Edit the assumptions in yellow boxes. Input profit to calculate an offer price.…" at bounding box center [696, 324] width 929 height 540
drag, startPoint x: 1086, startPoint y: 253, endPoint x: 1099, endPoint y: 253, distance: 12.3
click at [1093, 252] on input "$ 160,000" at bounding box center [1082, 242] width 97 height 19
type input "$ 180,000"
click at [1200, 278] on div "Edit the assumptions in yellow boxes. Input profit to calculate an offer price.…" at bounding box center [697, 324] width 1392 height 540
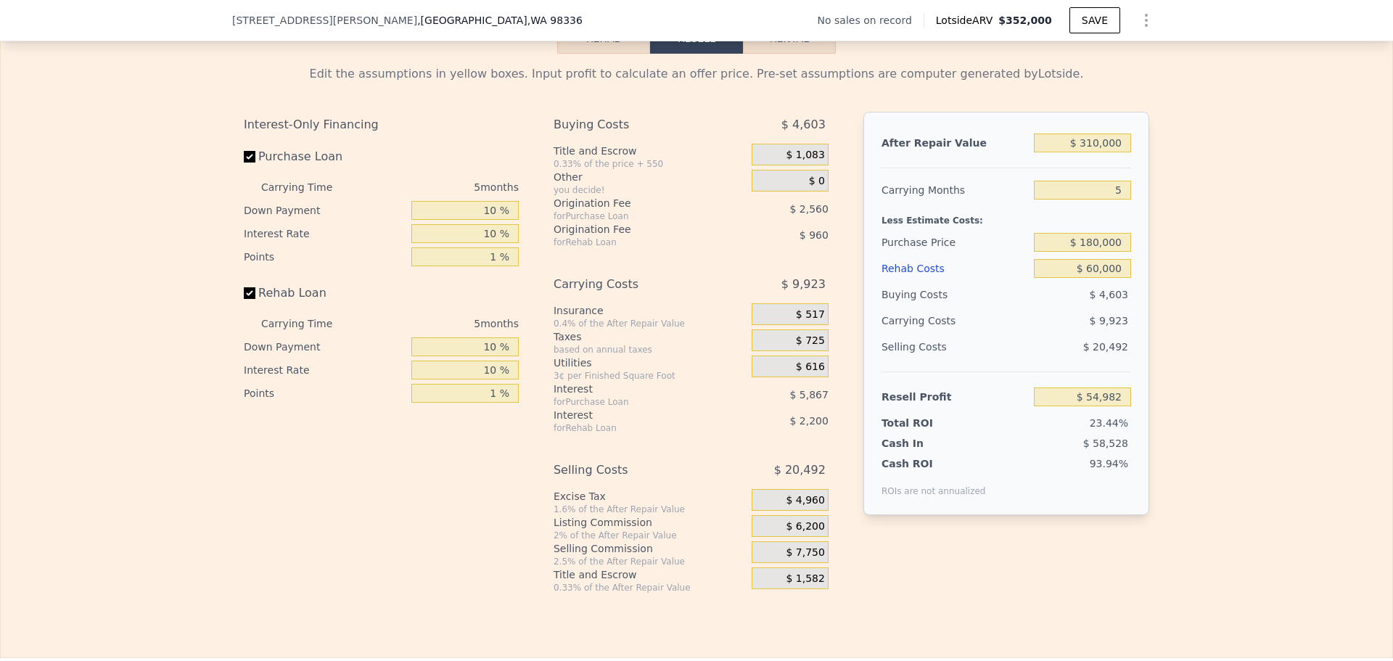
type input "$ 33,861"
click at [1093, 252] on input "$ 180,000" at bounding box center [1082, 242] width 97 height 19
type input "$ 150,000"
click at [1191, 266] on div "Edit the assumptions in yellow boxes. Input profit to calculate an offer price.…" at bounding box center [697, 324] width 1392 height 540
type input "$ 65,540"
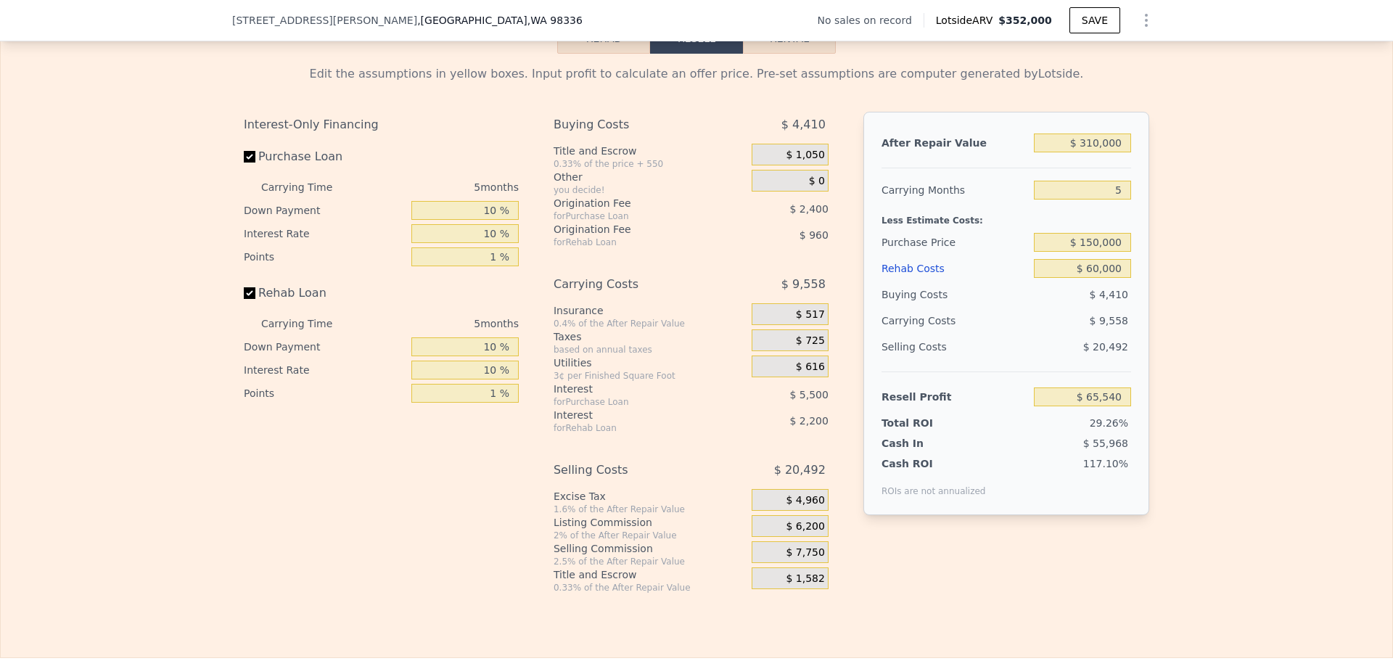
type input "$ 352,000"
type input "4"
type input "$ 0"
type input "$ 29,999"
